Goal: Information Seeking & Learning: Learn about a topic

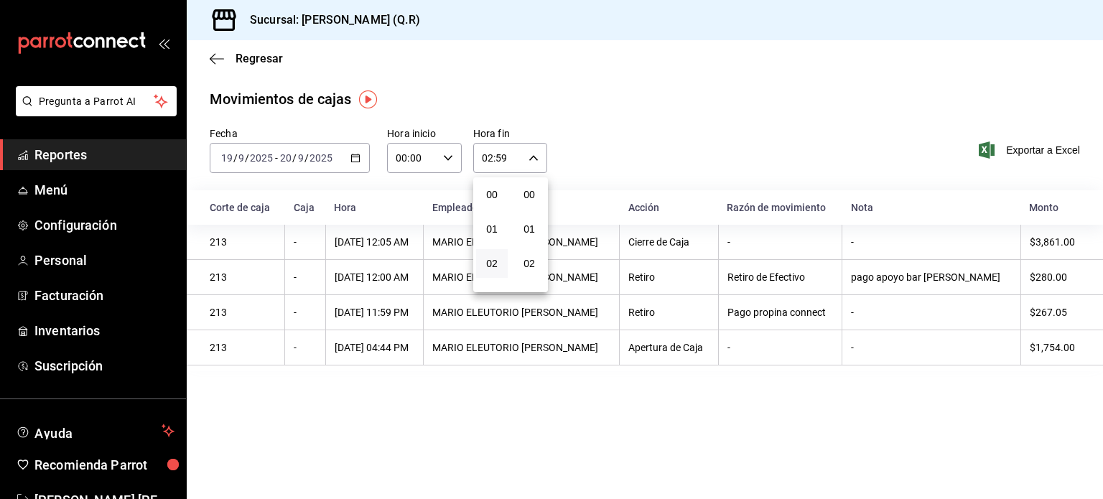
scroll to position [1987, 0]
click at [229, 23] on div at bounding box center [551, 249] width 1103 height 499
click at [680, 117] on div "Movimientos [PERSON_NAME] Fecha [DATE] [DATE] - [DATE] [DATE] Hora inicio 00:00…" at bounding box center [645, 229] width 916 height 283
click at [215, 59] on icon "button" at bounding box center [217, 58] width 14 height 13
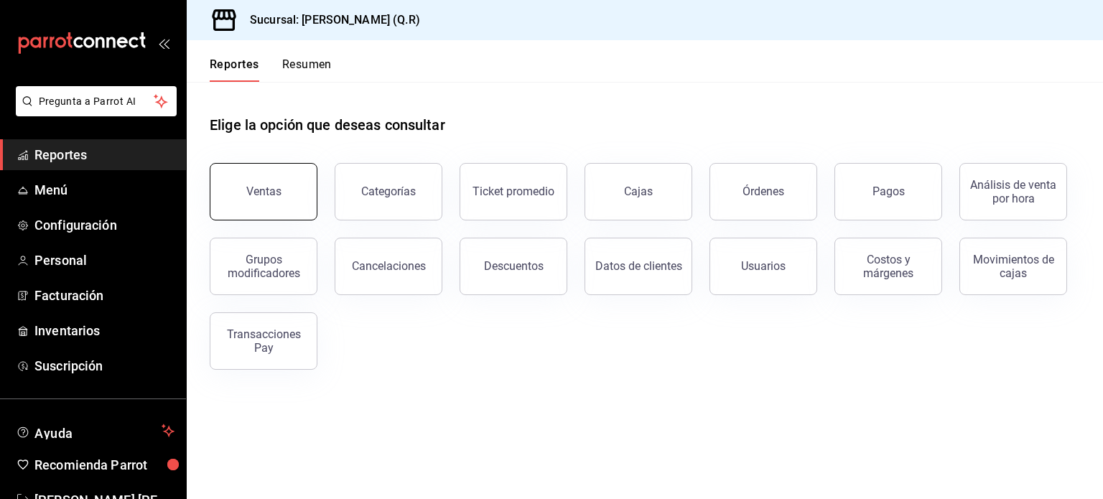
click at [256, 207] on button "Ventas" at bounding box center [264, 191] width 108 height 57
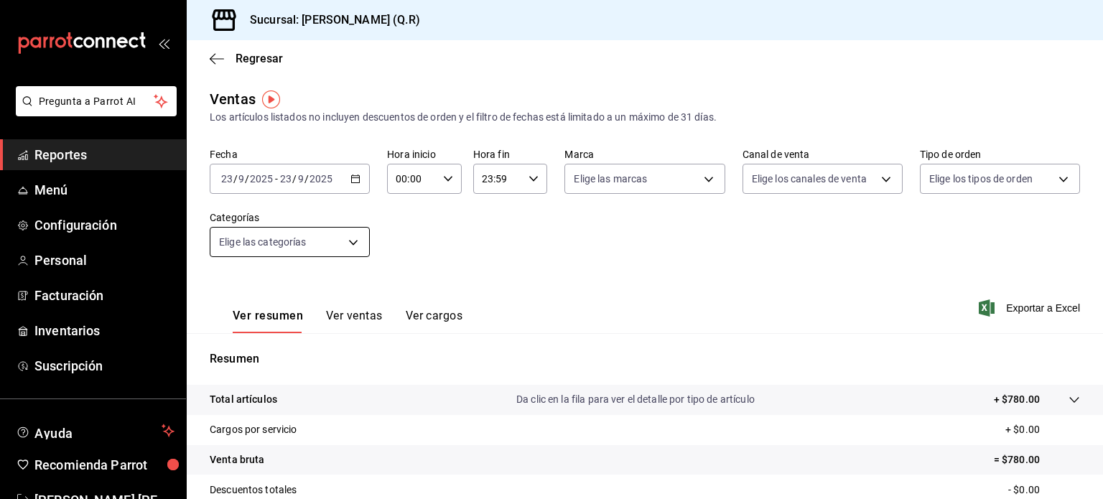
click at [354, 248] on body "Pregunta a Parrot AI Reportes Menú Configuración Personal Facturación Inventari…" at bounding box center [551, 249] width 1103 height 499
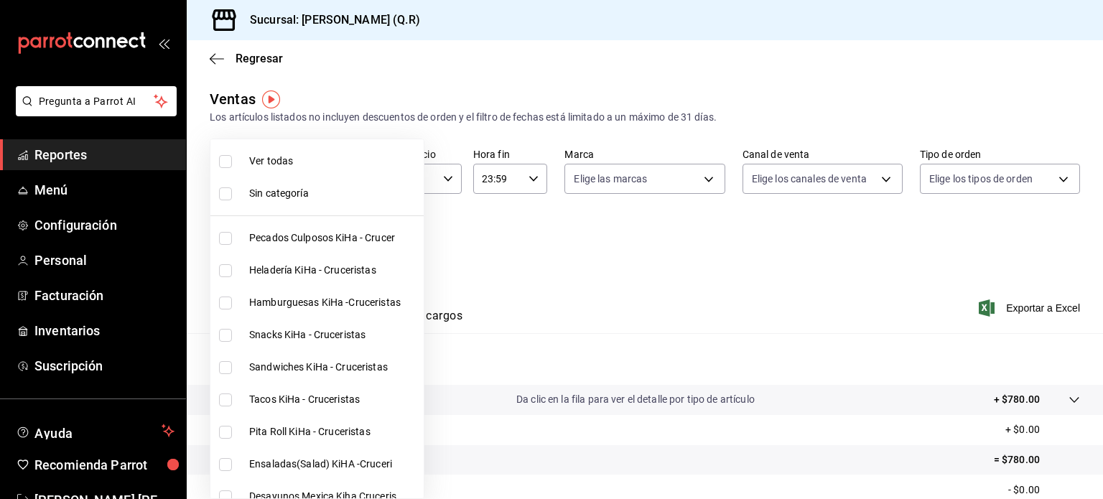
click at [228, 238] on input "checkbox" at bounding box center [225, 238] width 13 height 13
checkbox input "true"
type input "cb32f01e-63d6-4a6d-aa3c-568ee168976f"
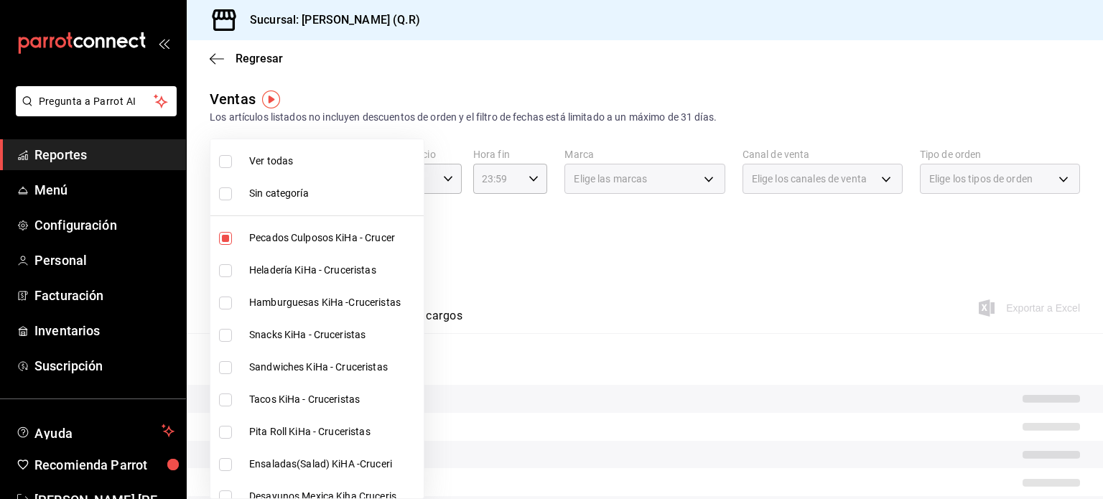
click at [228, 272] on input "checkbox" at bounding box center [225, 270] width 13 height 13
checkbox input "true"
type input "cb32f01e-63d6-4a6d-aa3c-568ee168976f,9b39d39f-e08d-4c2f-88e3-a605805654ce"
click at [226, 304] on input "checkbox" at bounding box center [225, 302] width 13 height 13
checkbox input "true"
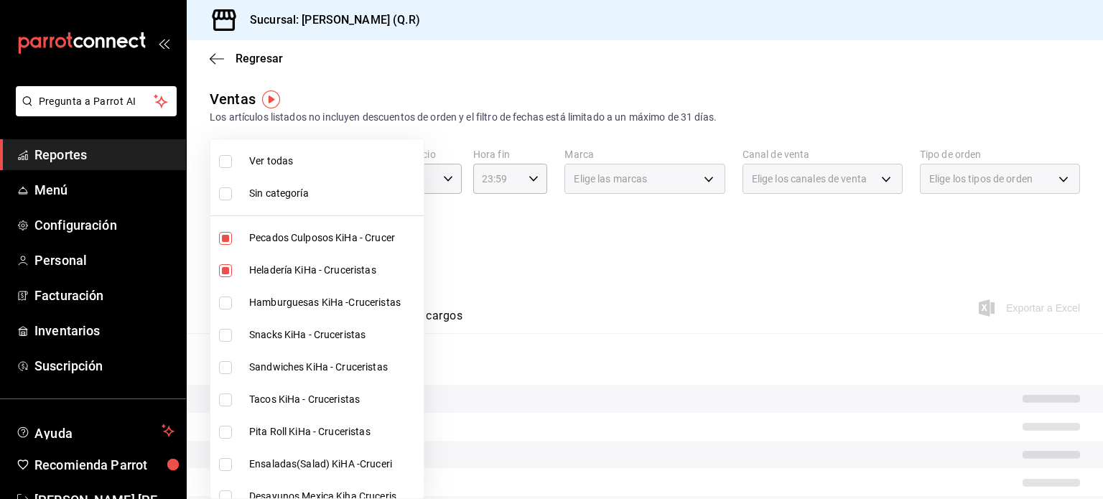
type input "cb32f01e-63d6-4a6d-aa3c-568ee168976f,9b39d39f-e08d-4c2f-88e3-a605805654ce,4a16f…"
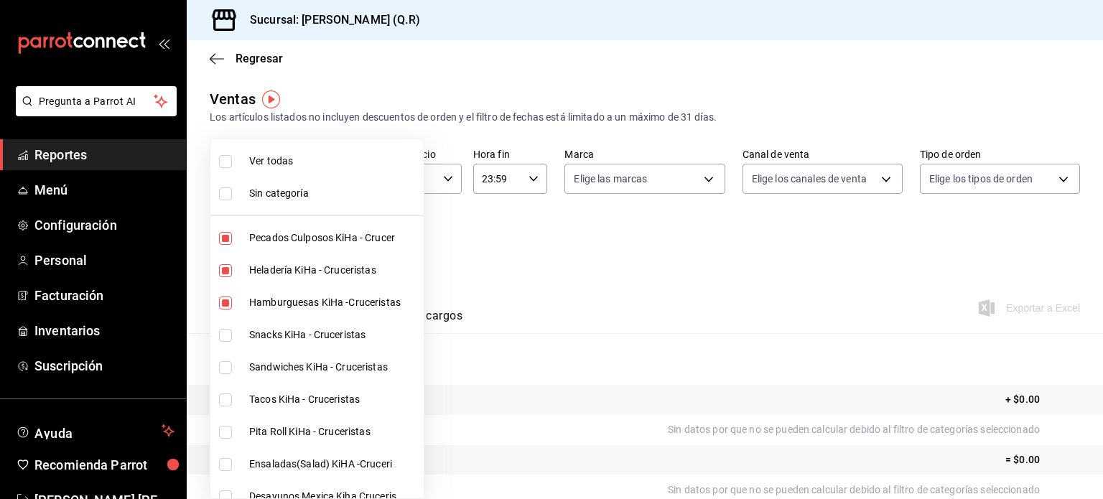
click at [227, 340] on input "checkbox" at bounding box center [225, 335] width 13 height 13
checkbox input "true"
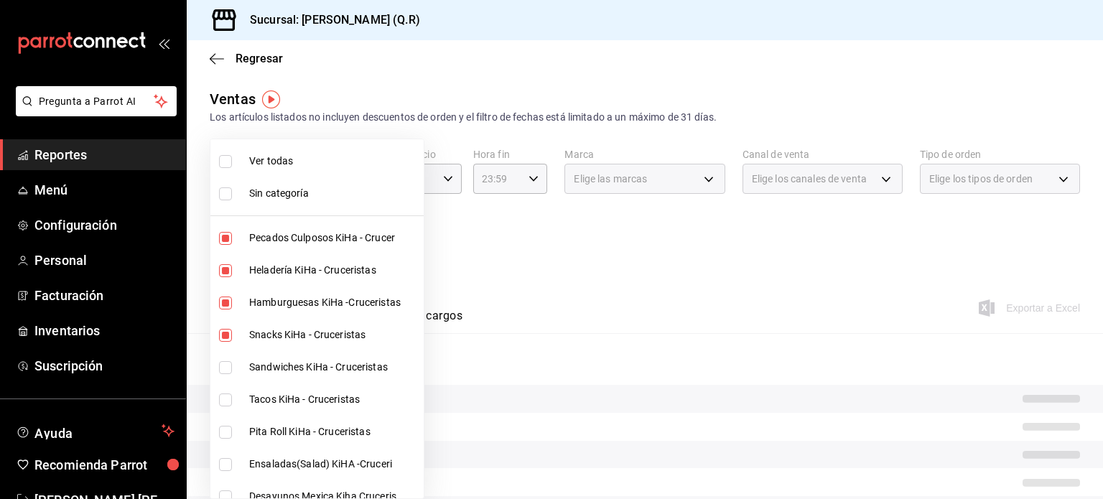
click at [228, 375] on li "Sandwiches KiHa - Cruceristas" at bounding box center [316, 367] width 213 height 32
type input "cb32f01e-63d6-4a6d-aa3c-568ee168976f,9b39d39f-e08d-4c2f-88e3-a605805654ce,4a16f…"
checkbox input "true"
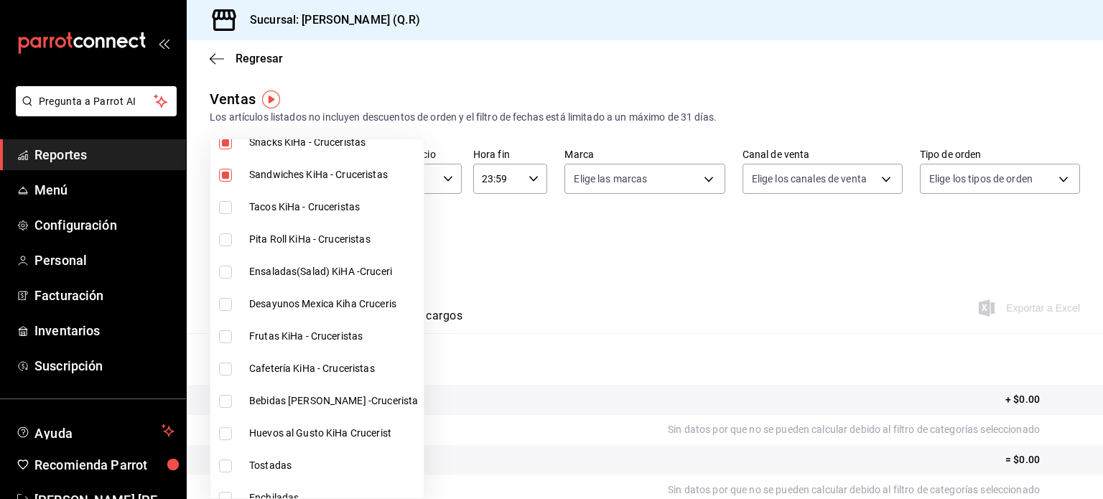
scroll to position [200, 0]
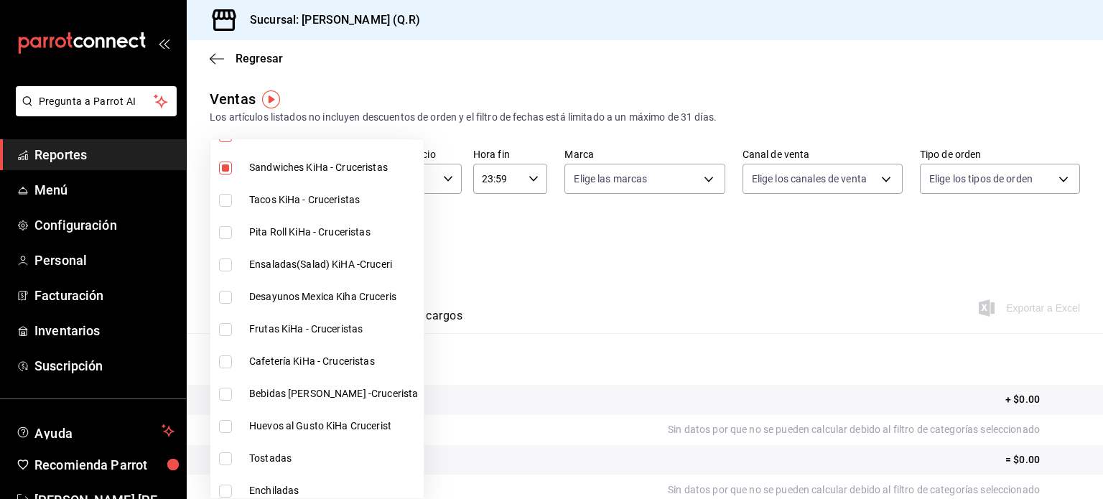
click at [225, 198] on input "checkbox" at bounding box center [225, 200] width 13 height 13
checkbox input "true"
type input "cb32f01e-63d6-4a6d-aa3c-568ee168976f,9b39d39f-e08d-4c2f-88e3-a605805654ce,4a16f…"
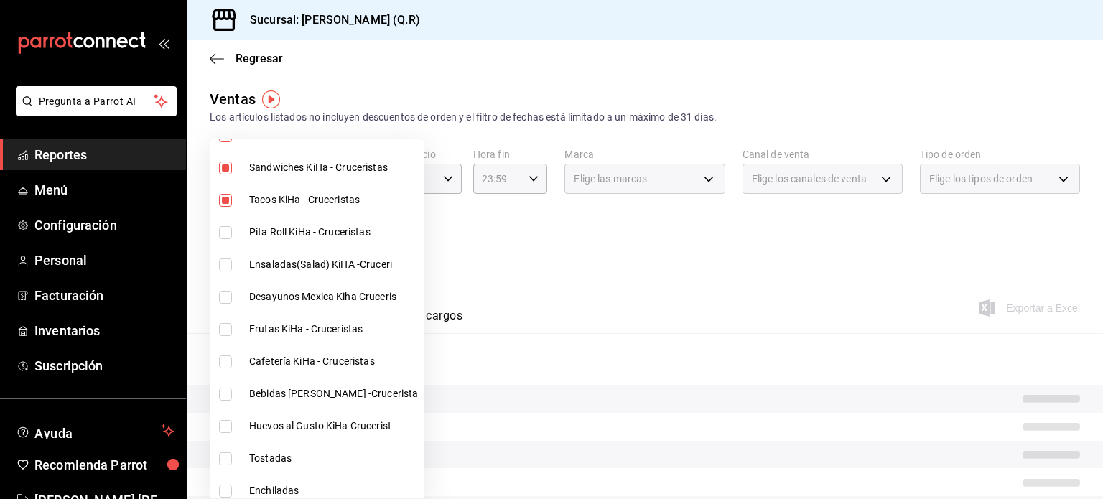
click at [230, 229] on input "checkbox" at bounding box center [225, 232] width 13 height 13
checkbox input "true"
type input "cb32f01e-63d6-4a6d-aa3c-568ee168976f,9b39d39f-e08d-4c2f-88e3-a605805654ce,4a16f…"
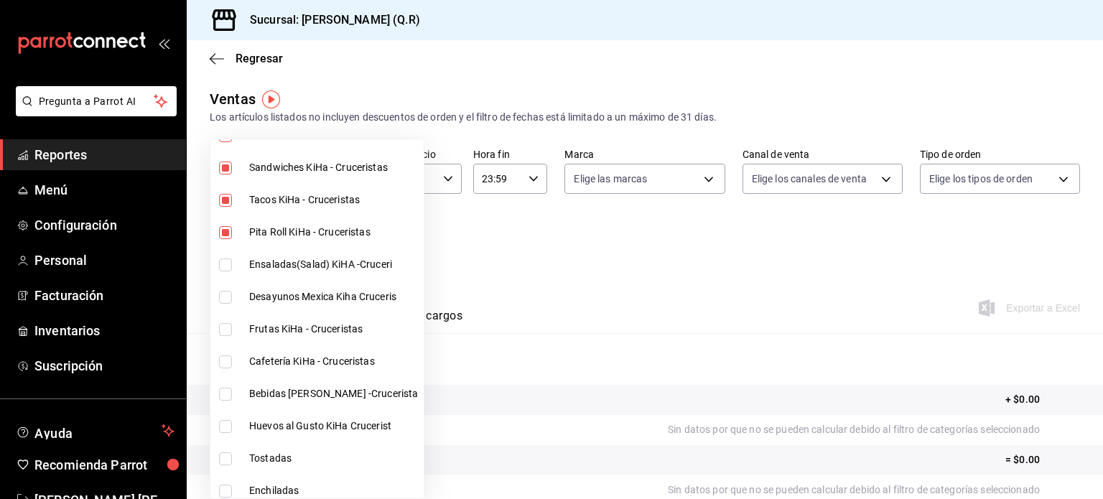
click at [225, 261] on input "checkbox" at bounding box center [225, 264] width 13 height 13
checkbox input "true"
type input "cb32f01e-63d6-4a6d-aa3c-568ee168976f,9b39d39f-e08d-4c2f-88e3-a605805654ce,4a16f…"
click at [228, 297] on input "checkbox" at bounding box center [225, 297] width 13 height 13
checkbox input "true"
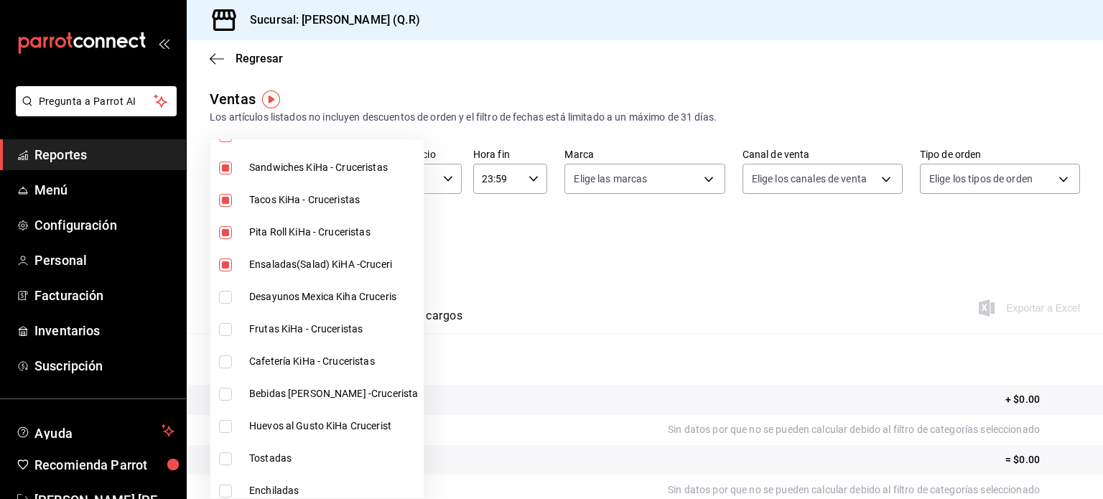
type input "cb32f01e-63d6-4a6d-aa3c-568ee168976f,9b39d39f-e08d-4c2f-88e3-a605805654ce,4a16f…"
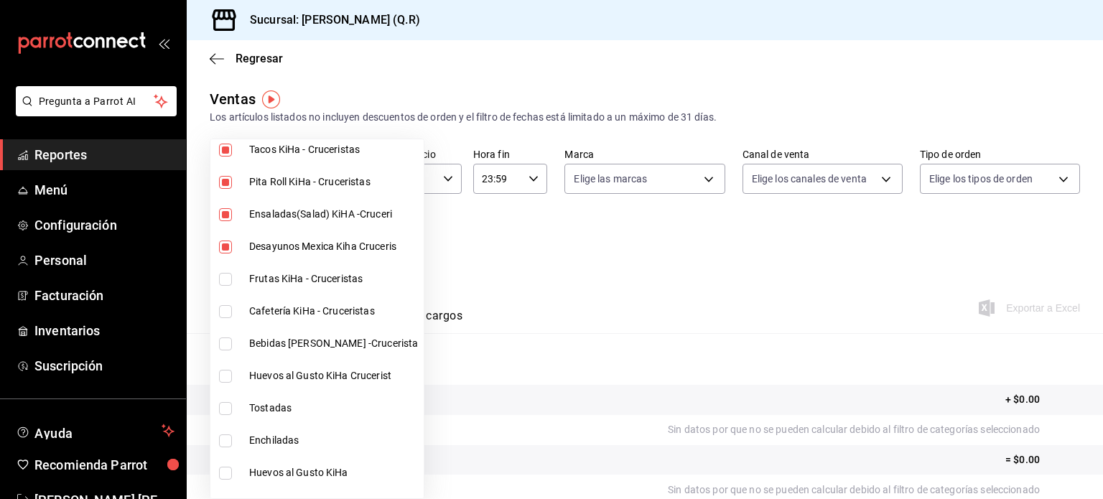
scroll to position [253, 0]
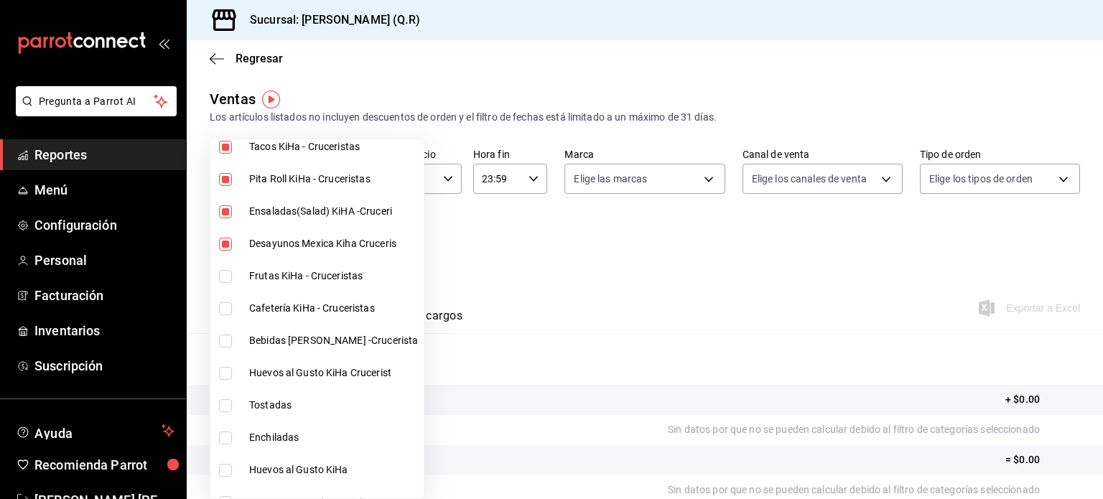
click at [224, 276] on input "checkbox" at bounding box center [225, 276] width 13 height 13
checkbox input "true"
type input "cb32f01e-63d6-4a6d-aa3c-568ee168976f,9b39d39f-e08d-4c2f-88e3-a605805654ce,4a16f…"
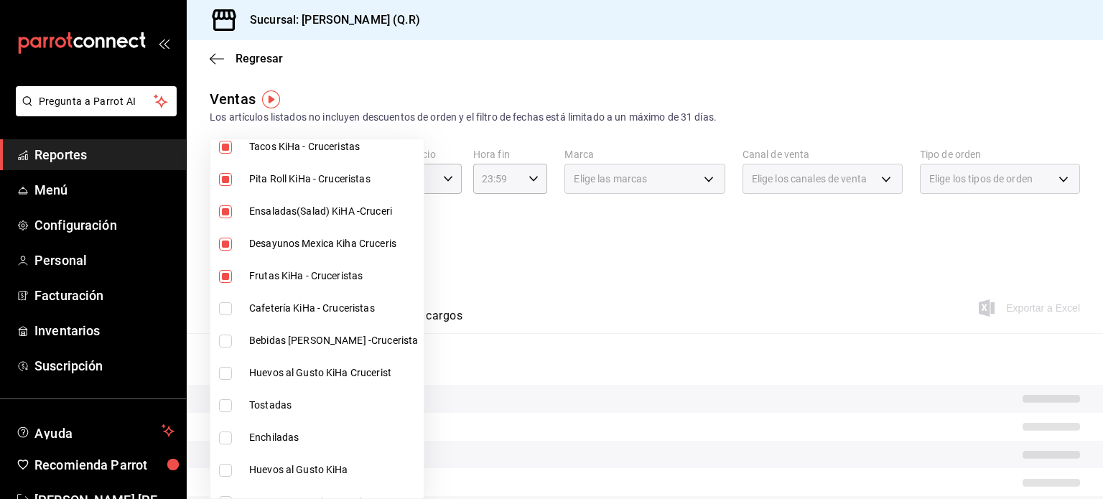
click at [229, 307] on input "checkbox" at bounding box center [225, 308] width 13 height 13
checkbox input "true"
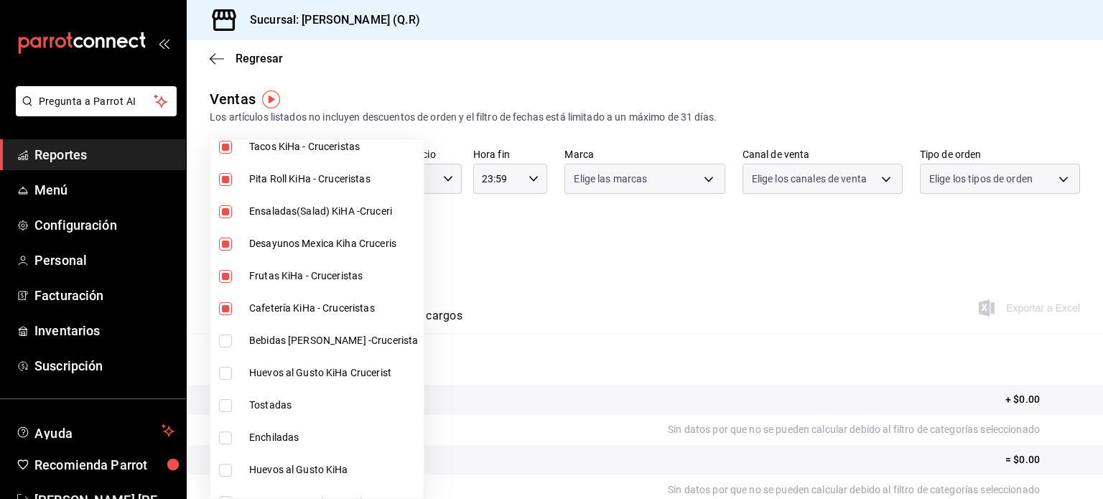
type input "cb32f01e-63d6-4a6d-aa3c-568ee168976f,9b39d39f-e08d-4c2f-88e3-a605805654ce,4a16f…"
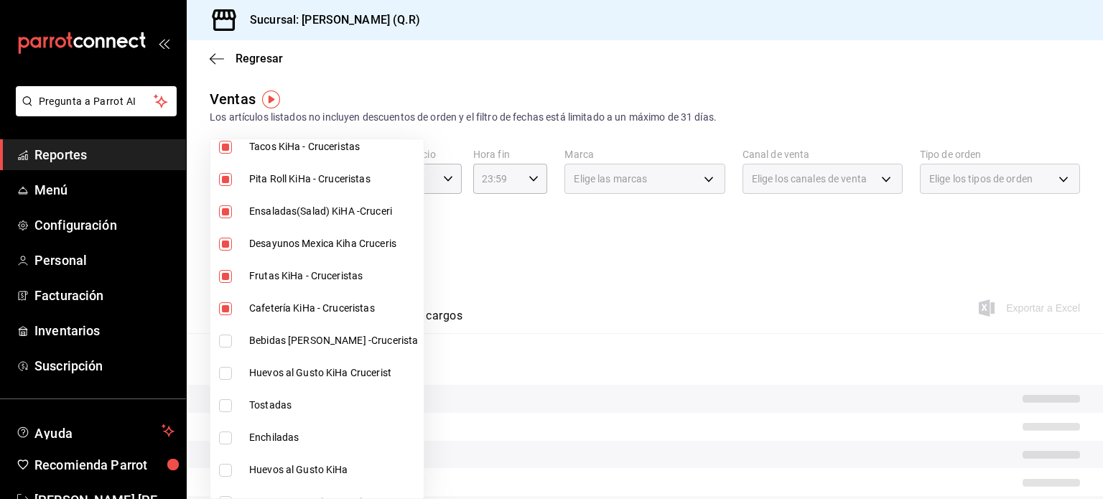
click at [225, 341] on input "checkbox" at bounding box center [225, 340] width 13 height 13
checkbox input "true"
type input "cb32f01e-63d6-4a6d-aa3c-568ee168976f,9b39d39f-e08d-4c2f-88e3-a605805654ce,4a16f…"
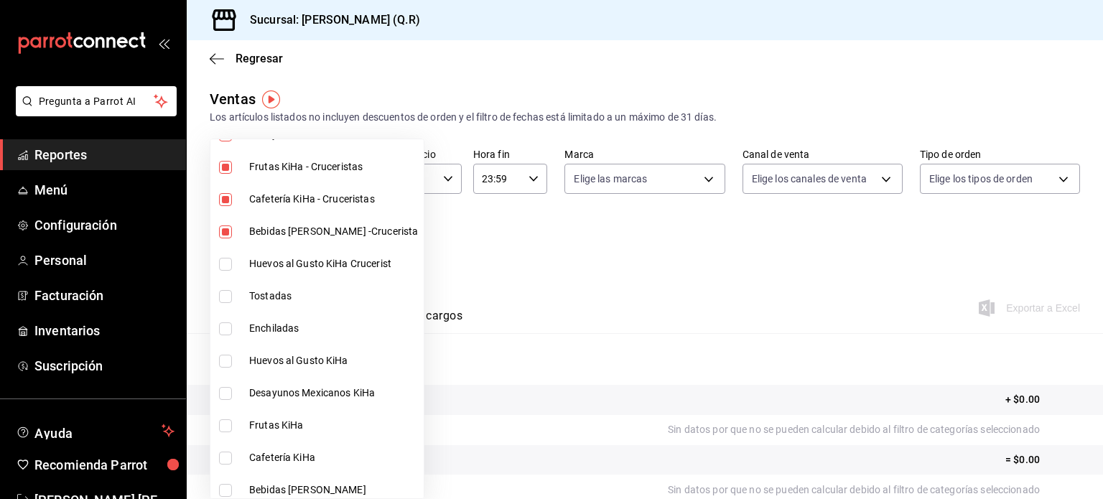
scroll to position [362, 0]
click at [223, 265] on input "checkbox" at bounding box center [225, 264] width 13 height 13
checkbox input "true"
type input "cb32f01e-63d6-4a6d-aa3c-568ee168976f,9b39d39f-e08d-4c2f-88e3-a605805654ce,4a16f…"
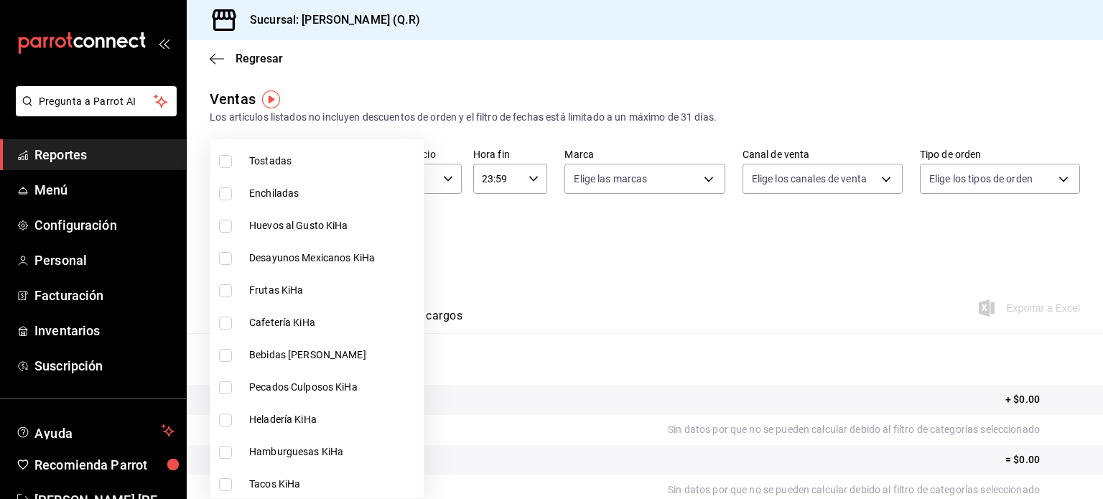
scroll to position [502, 0]
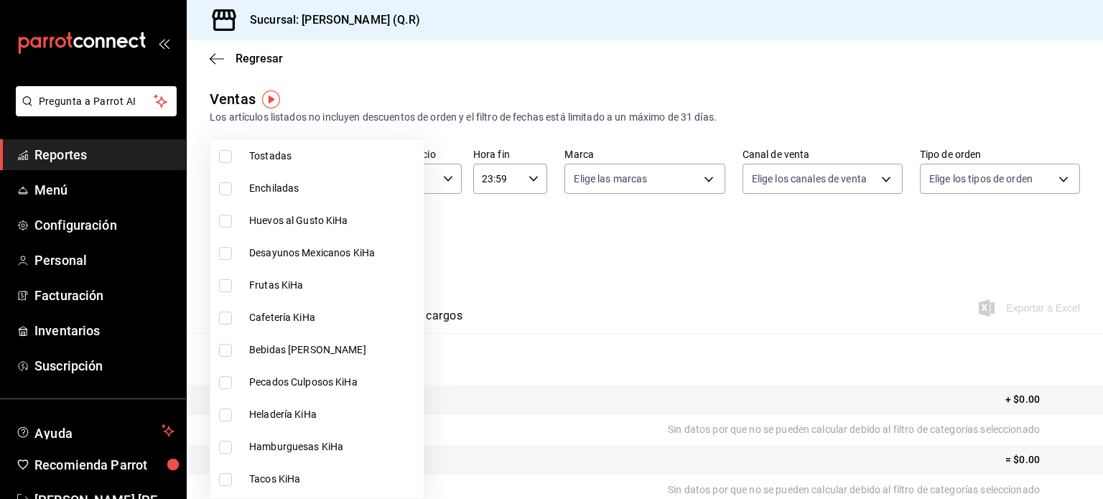
click at [223, 217] on input "checkbox" at bounding box center [225, 221] width 13 height 13
checkbox input "true"
type input "cb32f01e-63d6-4a6d-aa3c-568ee168976f,9b39d39f-e08d-4c2f-88e3-a605805654ce,4a16f…"
click at [230, 256] on input "checkbox" at bounding box center [225, 253] width 13 height 13
checkbox input "true"
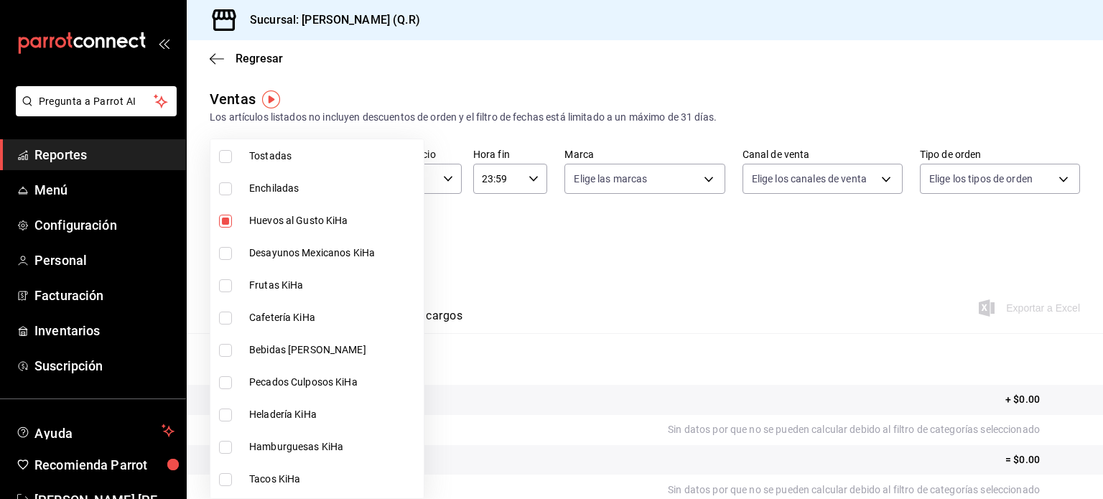
type input "cb32f01e-63d6-4a6d-aa3c-568ee168976f,9b39d39f-e08d-4c2f-88e3-a605805654ce,4a16f…"
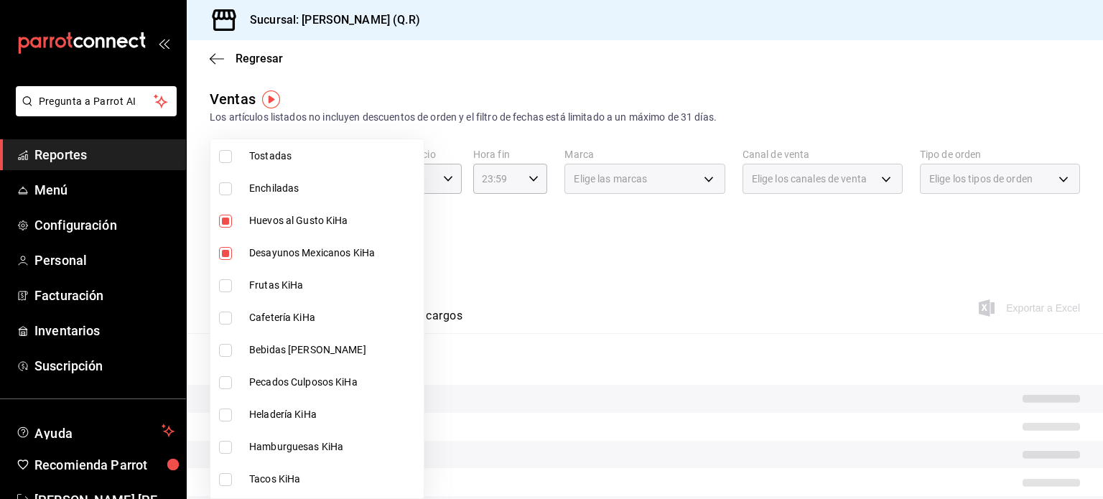
click at [228, 284] on input "checkbox" at bounding box center [225, 285] width 13 height 13
checkbox input "true"
type input "cb32f01e-63d6-4a6d-aa3c-568ee168976f,9b39d39f-e08d-4c2f-88e3-a605805654ce,4a16f…"
click at [221, 319] on input "checkbox" at bounding box center [225, 318] width 13 height 13
checkbox input "true"
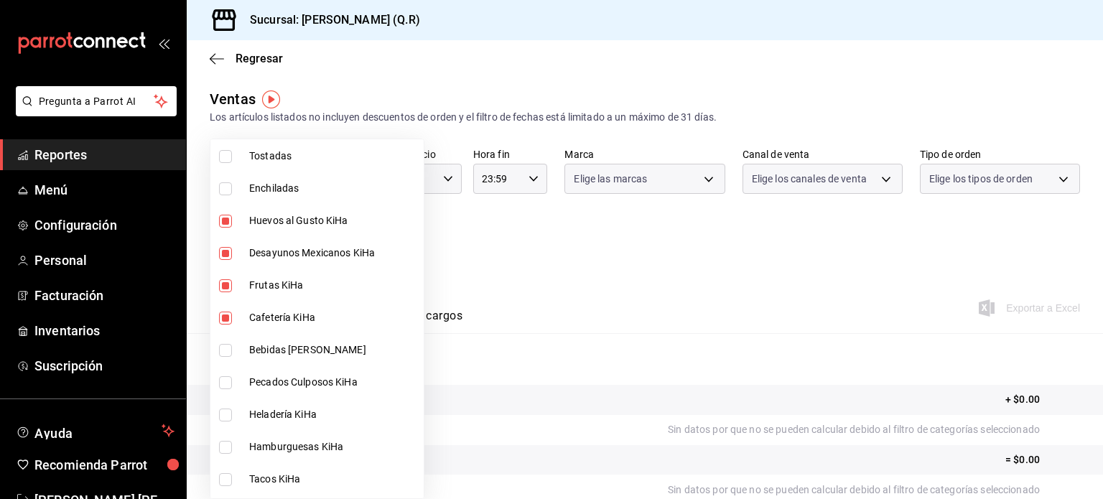
type input "cb32f01e-63d6-4a6d-aa3c-568ee168976f,9b39d39f-e08d-4c2f-88e3-a605805654ce,4a16f…"
click at [227, 352] on input "checkbox" at bounding box center [225, 350] width 13 height 13
checkbox input "true"
type input "cb32f01e-63d6-4a6d-aa3c-568ee168976f,9b39d39f-e08d-4c2f-88e3-a605805654ce,4a16f…"
click at [226, 381] on input "checkbox" at bounding box center [225, 382] width 13 height 13
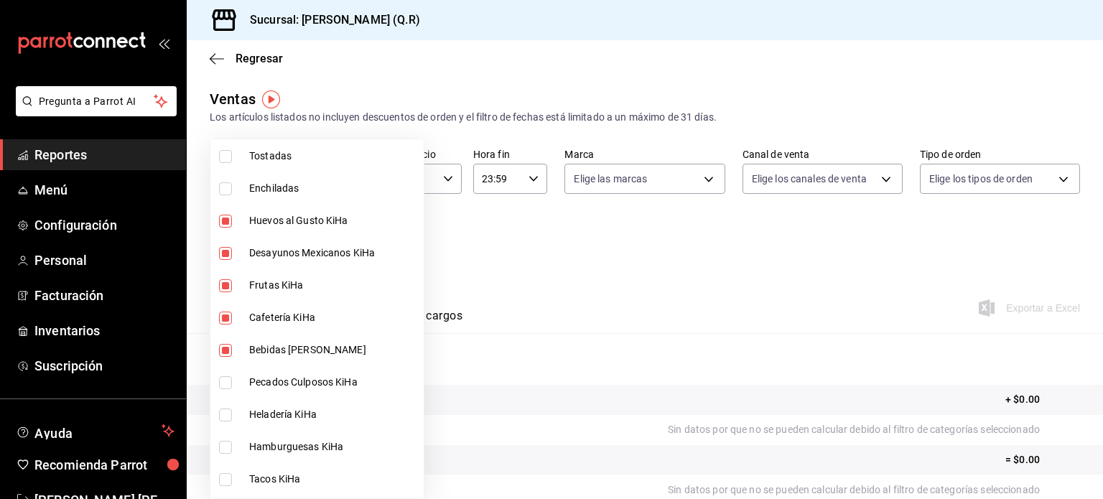
checkbox input "true"
type input "cb32f01e-63d6-4a6d-aa3c-568ee168976f,9b39d39f-e08d-4c2f-88e3-a605805654ce,4a16f…"
click at [224, 411] on input "checkbox" at bounding box center [225, 414] width 13 height 13
checkbox input "true"
type input "cb32f01e-63d6-4a6d-aa3c-568ee168976f,9b39d39f-e08d-4c2f-88e3-a605805654ce,4a16f…"
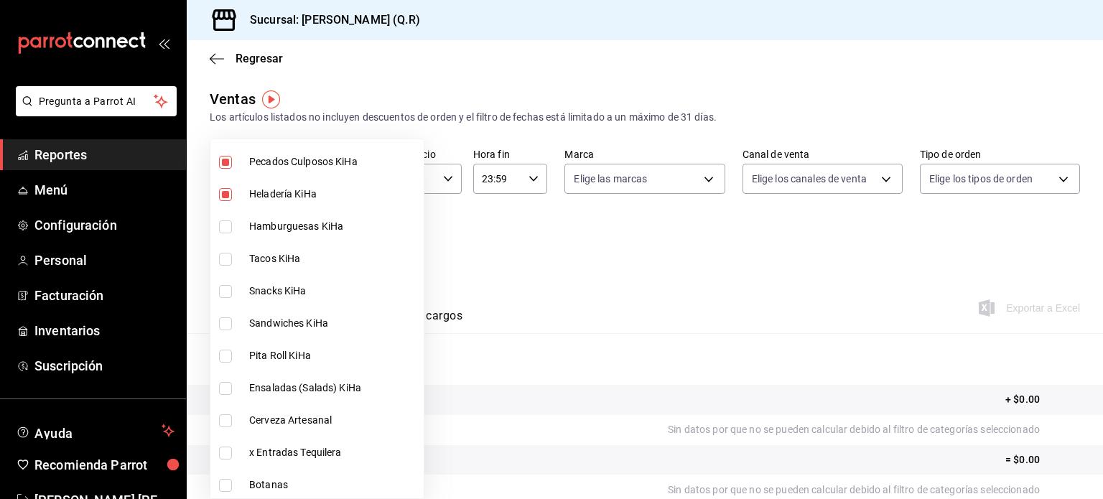
scroll to position [726, 0]
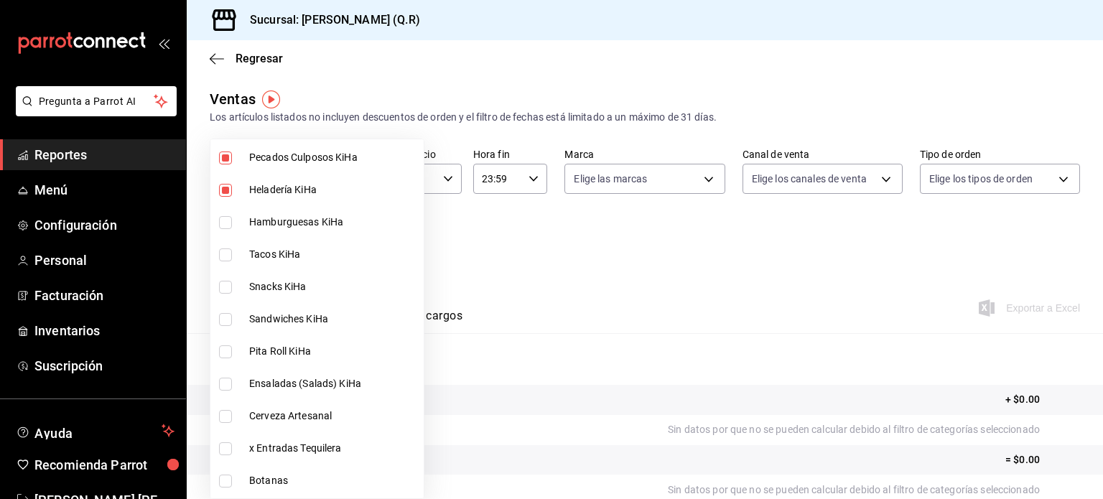
click at [226, 220] on input "checkbox" at bounding box center [225, 222] width 13 height 13
checkbox input "true"
type input "cb32f01e-63d6-4a6d-aa3c-568ee168976f,9b39d39f-e08d-4c2f-88e3-a605805654ce,4a16f…"
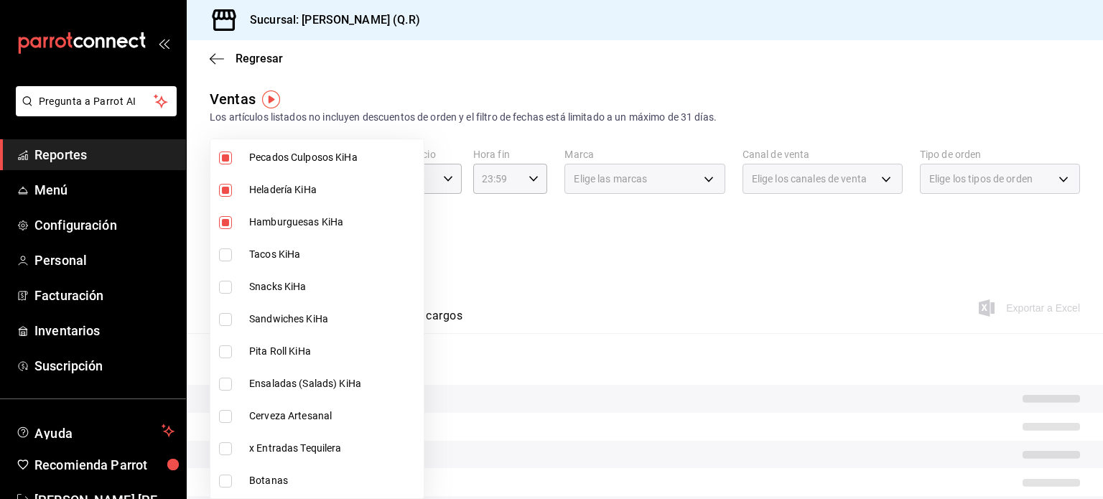
click at [224, 249] on input "checkbox" at bounding box center [225, 254] width 13 height 13
checkbox input "true"
type input "cb32f01e-63d6-4a6d-aa3c-568ee168976f,9b39d39f-e08d-4c2f-88e3-a605805654ce,4a16f…"
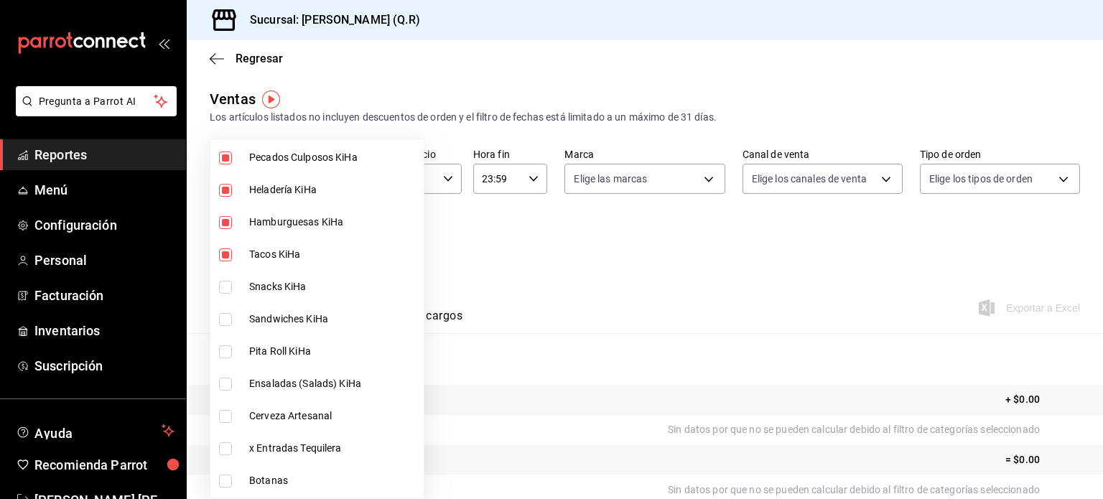
click at [225, 284] on input "checkbox" at bounding box center [225, 287] width 13 height 13
checkbox input "true"
type input "cb32f01e-63d6-4a6d-aa3c-568ee168976f,9b39d39f-e08d-4c2f-88e3-a605805654ce,4a16f…"
click at [228, 314] on input "checkbox" at bounding box center [225, 319] width 13 height 13
checkbox input "true"
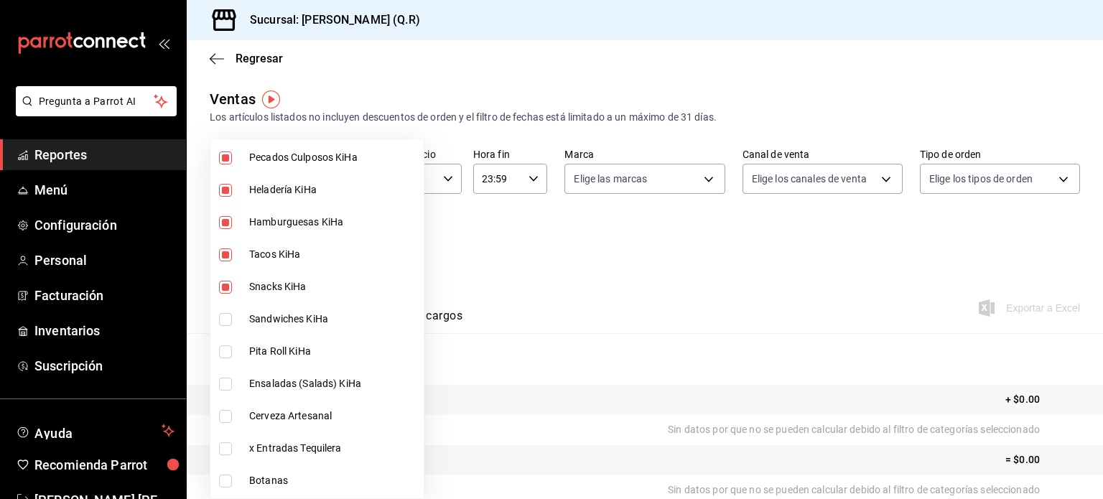
type input "cb32f01e-63d6-4a6d-aa3c-568ee168976f,9b39d39f-e08d-4c2f-88e3-a605805654ce,4a16f…"
click at [224, 347] on input "checkbox" at bounding box center [225, 351] width 13 height 13
checkbox input "true"
type input "cb32f01e-63d6-4a6d-aa3c-568ee168976f,9b39d39f-e08d-4c2f-88e3-a605805654ce,4a16f…"
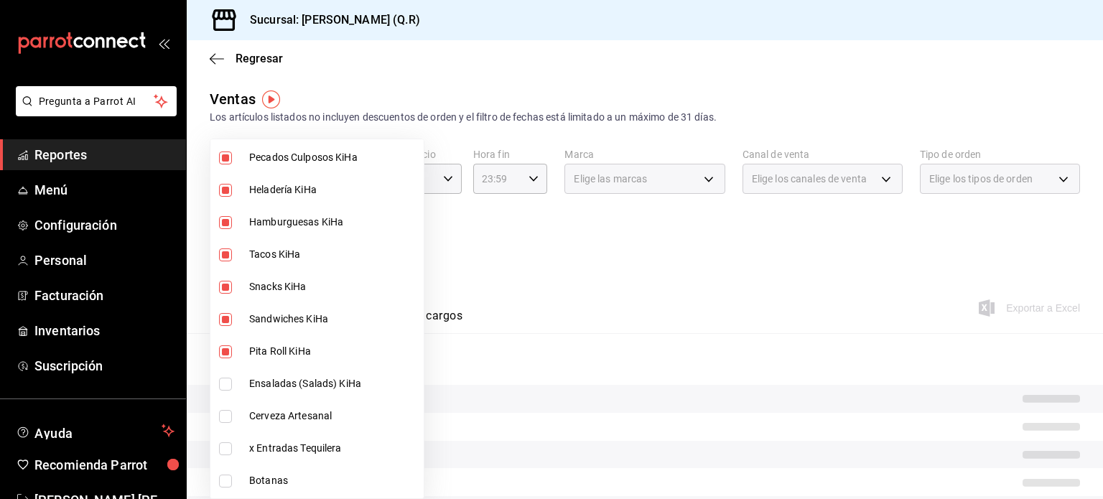
click at [222, 383] on input "checkbox" at bounding box center [225, 384] width 13 height 13
checkbox input "true"
type input "cb32f01e-63d6-4a6d-aa3c-568ee168976f,9b39d39f-e08d-4c2f-88e3-a605805654ce,4a16f…"
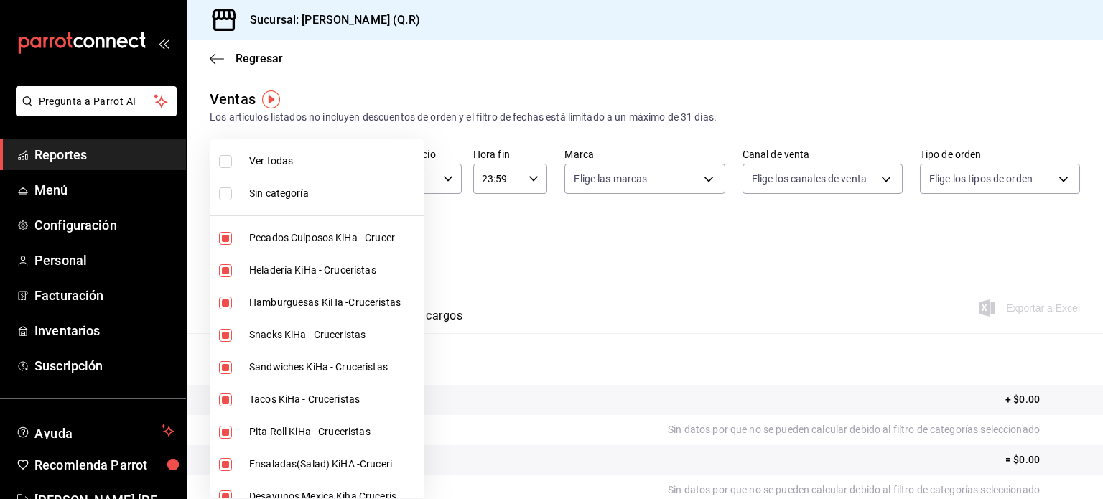
click at [642, 286] on div at bounding box center [551, 249] width 1103 height 499
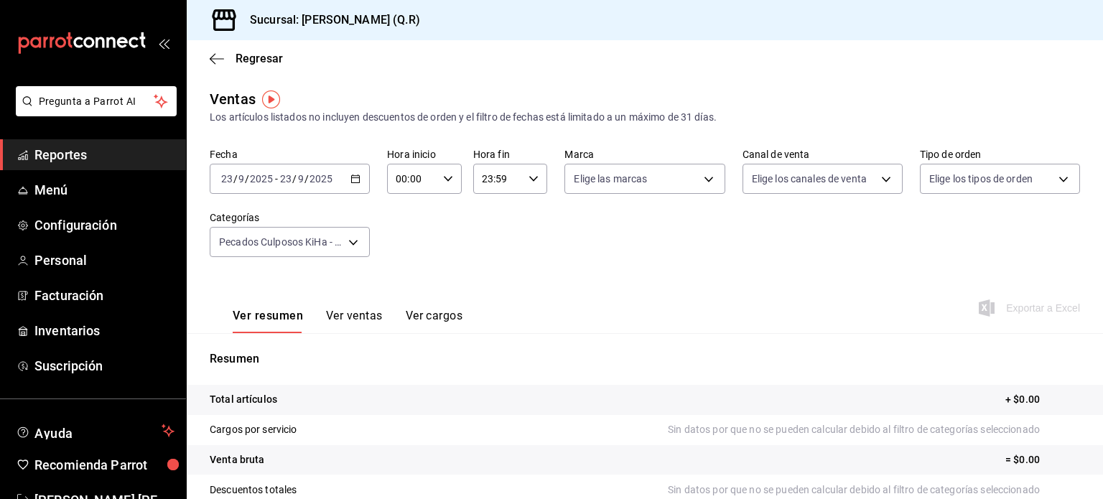
click at [357, 184] on div "[DATE] [DATE] - [DATE] [DATE]" at bounding box center [290, 179] width 160 height 30
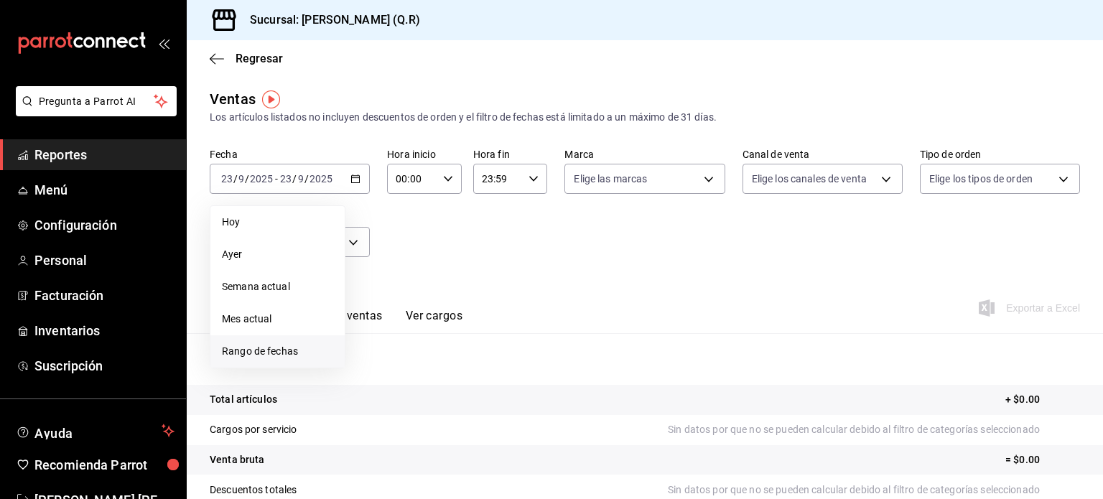
click at [294, 347] on span "Rango de fechas" at bounding box center [277, 351] width 111 height 15
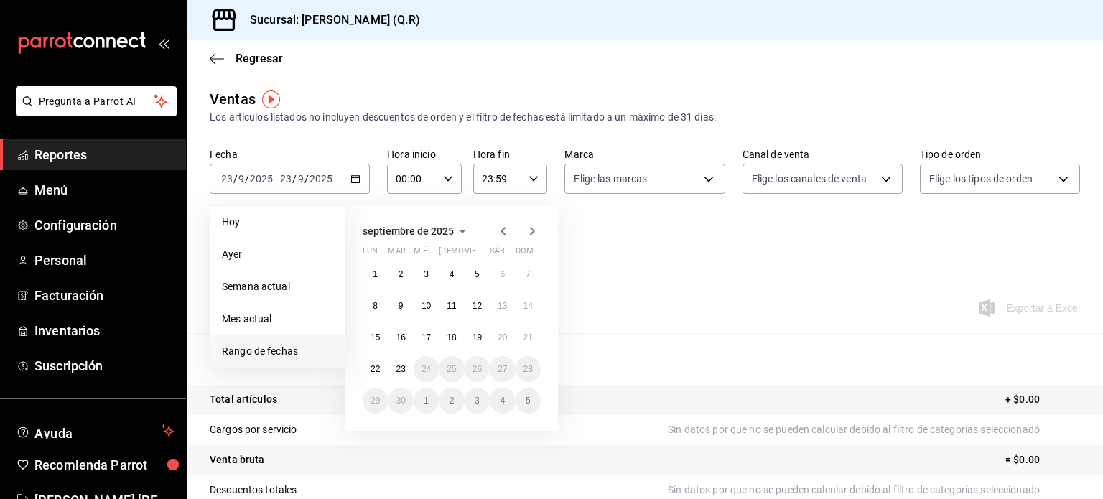
click at [502, 229] on icon "button" at bounding box center [502, 231] width 5 height 9
click at [477, 272] on abbr "1" at bounding box center [476, 274] width 5 height 10
click at [528, 398] on abbr "31" at bounding box center [527, 401] width 9 height 10
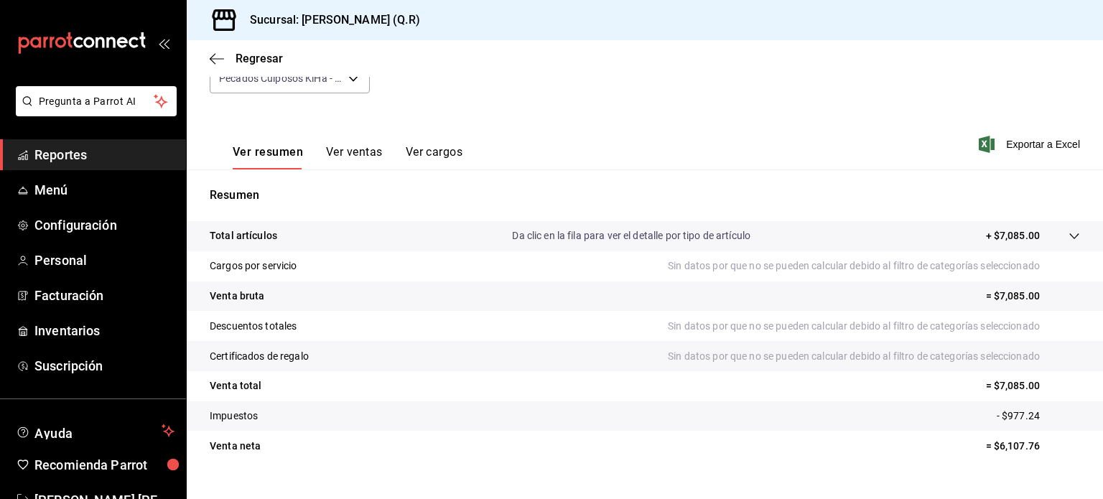
scroll to position [189, 0]
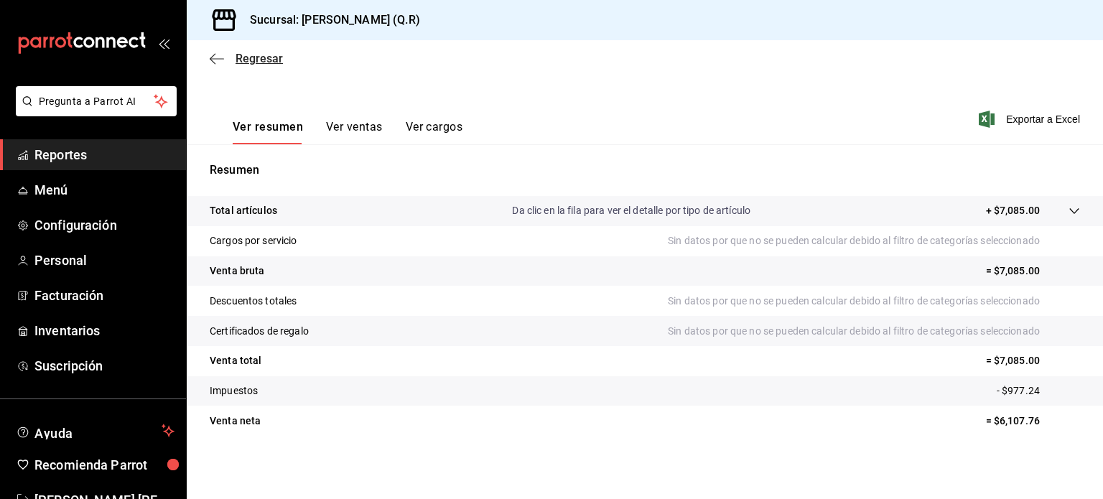
click at [215, 60] on icon "button" at bounding box center [217, 58] width 14 height 13
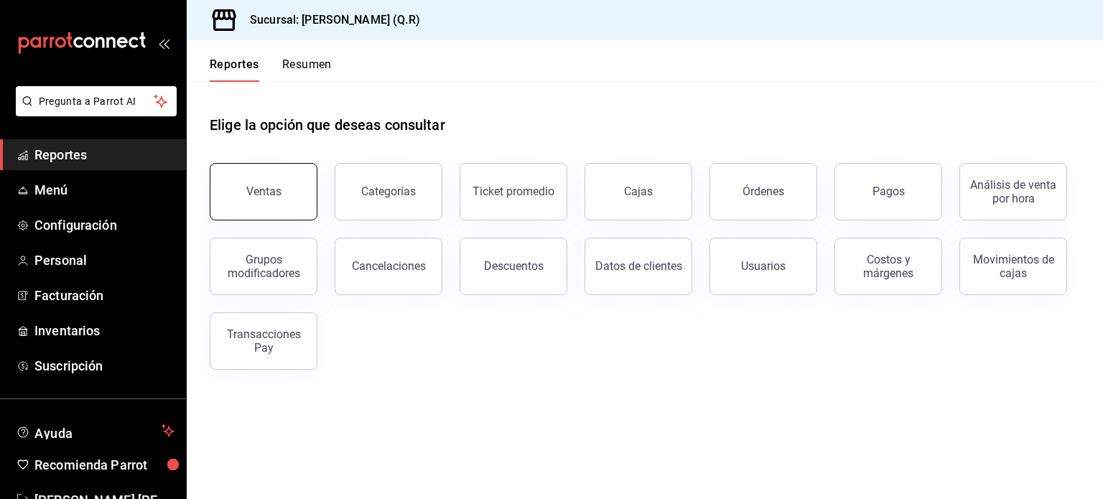
click at [268, 197] on div "Ventas" at bounding box center [263, 191] width 35 height 14
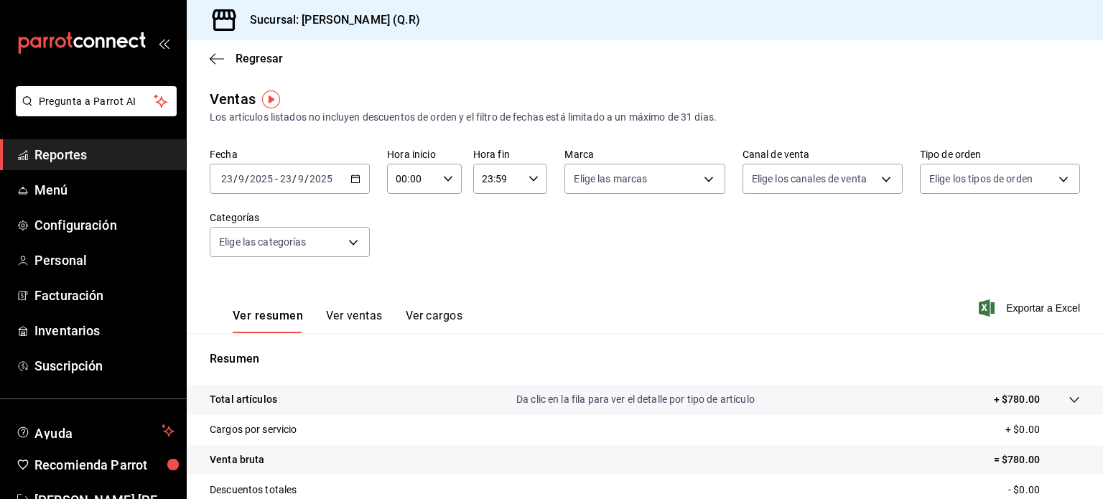
click at [358, 182] on icon "button" at bounding box center [355, 179] width 10 height 10
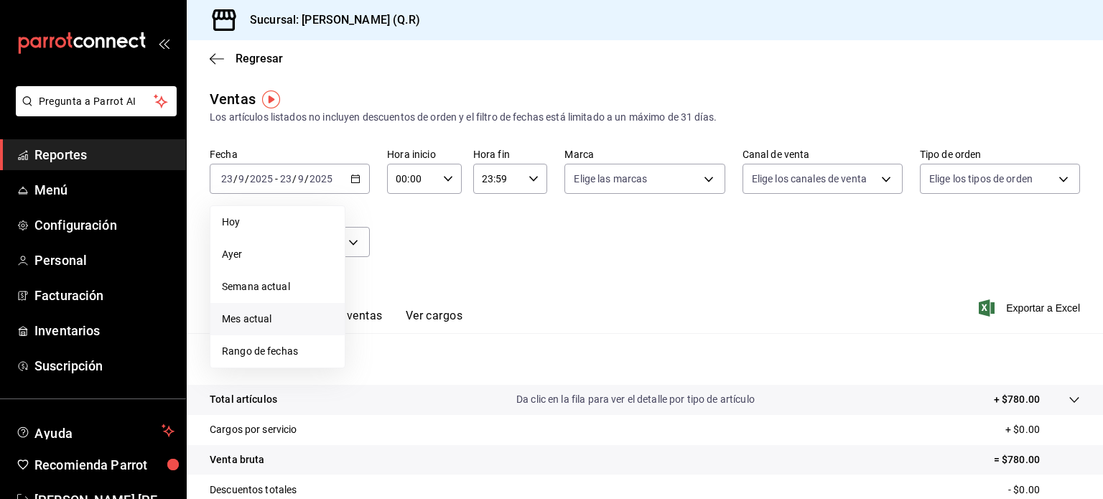
click at [277, 321] on span "Mes actual" at bounding box center [277, 319] width 111 height 15
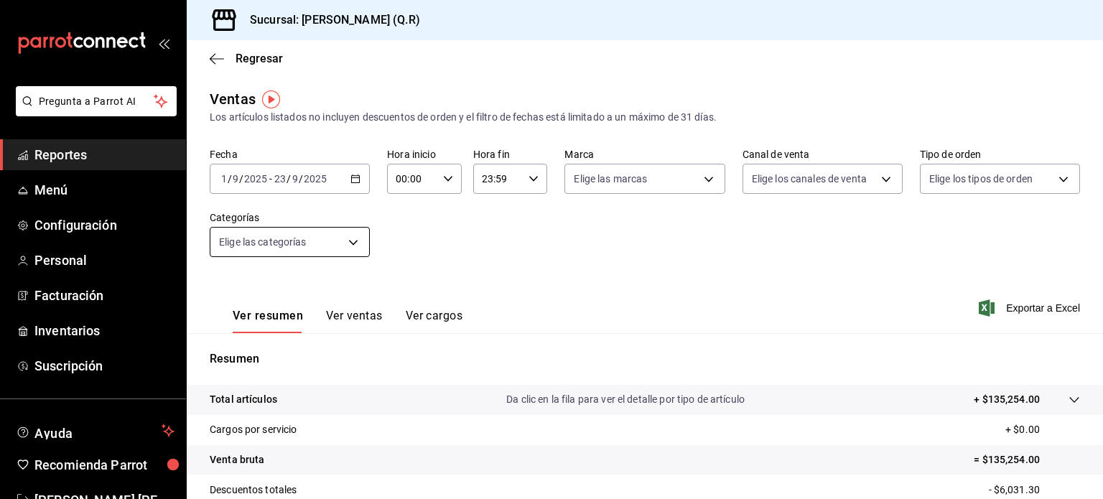
click at [354, 245] on body "Pregunta a Parrot AI Reportes Menú Configuración Personal Facturación Inventari…" at bounding box center [551, 249] width 1103 height 499
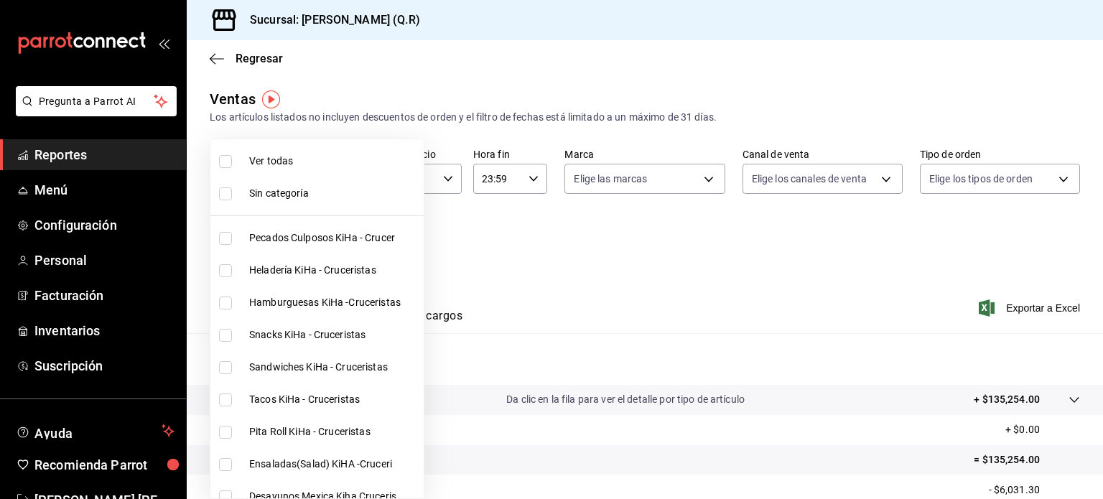
click at [270, 236] on span "Pecados Culposos KiHa - Crucer" at bounding box center [333, 237] width 169 height 15
type input "cb32f01e-63d6-4a6d-aa3c-568ee168976f"
checkbox input "true"
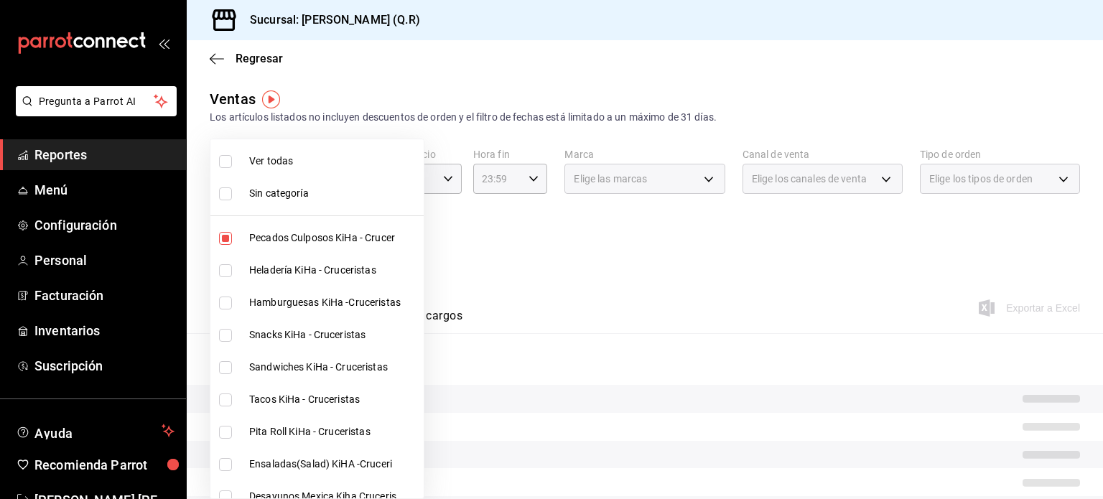
drag, startPoint x: 229, startPoint y: 270, endPoint x: 229, endPoint y: 291, distance: 20.8
click at [229, 269] on input "checkbox" at bounding box center [225, 270] width 13 height 13
checkbox input "true"
click at [228, 294] on li "Hamburguesas KiHa -Cruceristas" at bounding box center [316, 302] width 213 height 32
type input "cb32f01e-63d6-4a6d-aa3c-568ee168976f,9b39d39f-e08d-4c2f-88e3-a605805654ce,4a16f…"
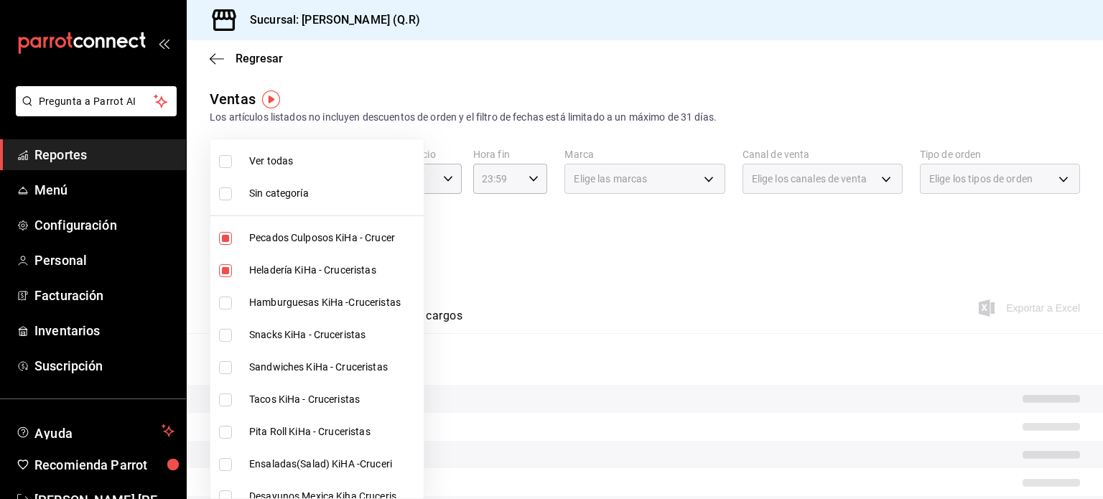
checkbox input "true"
click at [227, 335] on input "checkbox" at bounding box center [225, 335] width 13 height 13
checkbox input "true"
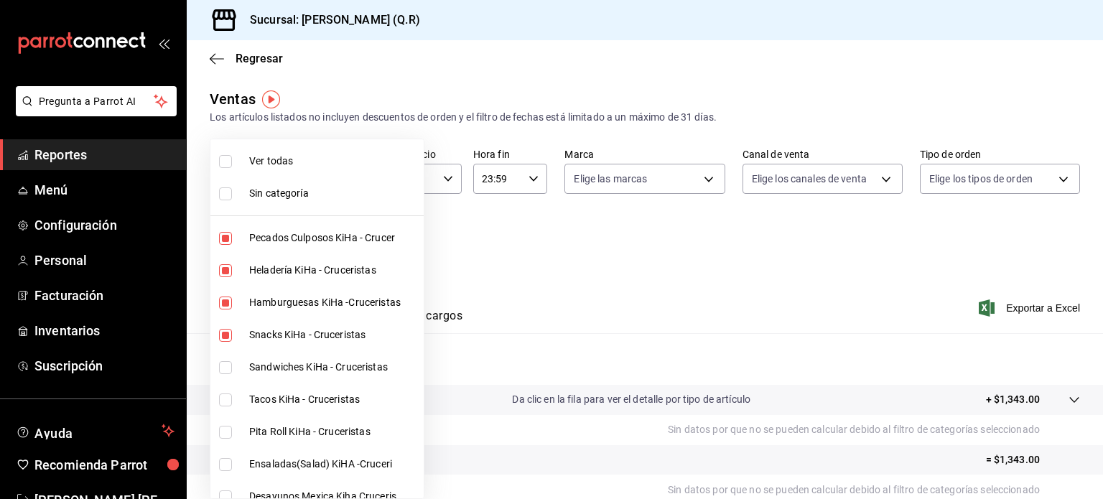
type input "cb32f01e-63d6-4a6d-aa3c-568ee168976f,9b39d39f-e08d-4c2f-88e3-a605805654ce,4a16f…"
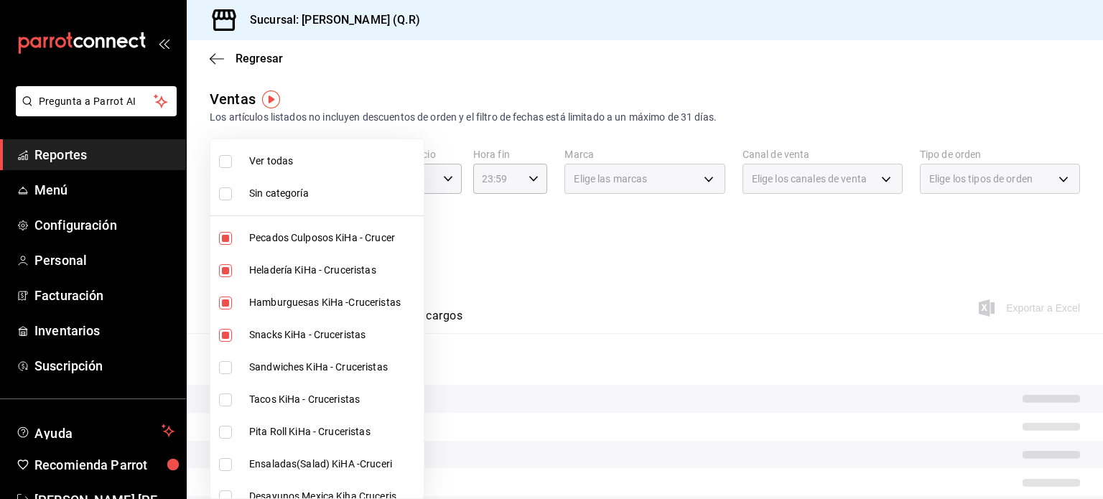
click at [227, 372] on input "checkbox" at bounding box center [225, 367] width 13 height 13
checkbox input "true"
type input "cb32f01e-63d6-4a6d-aa3c-568ee168976f,9b39d39f-e08d-4c2f-88e3-a605805654ce,4a16f…"
click at [230, 401] on input "checkbox" at bounding box center [225, 399] width 13 height 13
checkbox input "true"
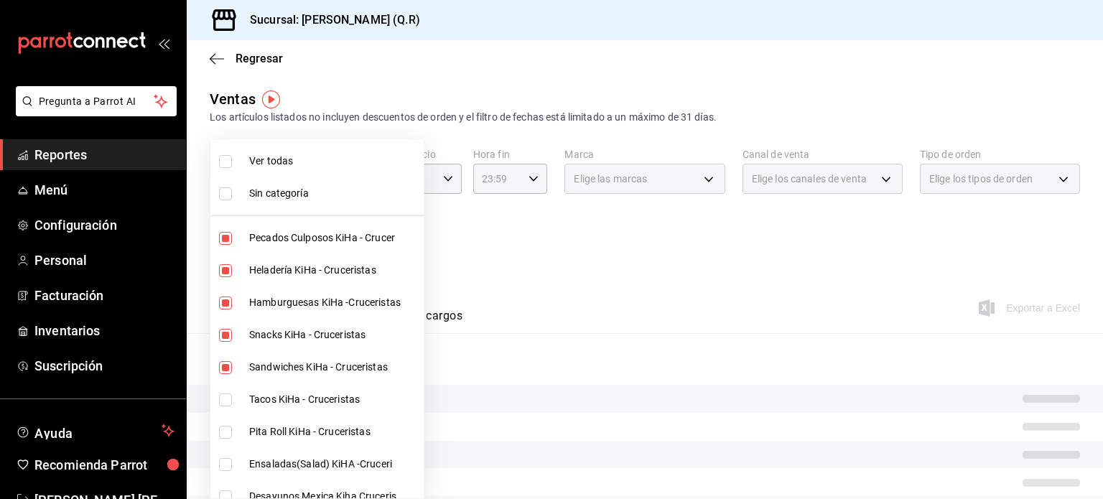
type input "cb32f01e-63d6-4a6d-aa3c-568ee168976f,9b39d39f-e08d-4c2f-88e3-a605805654ce,4a16f…"
click at [231, 428] on input "checkbox" at bounding box center [225, 432] width 13 height 13
checkbox input "true"
type input "cb32f01e-63d6-4a6d-aa3c-568ee168976f,9b39d39f-e08d-4c2f-88e3-a605805654ce,4a16f…"
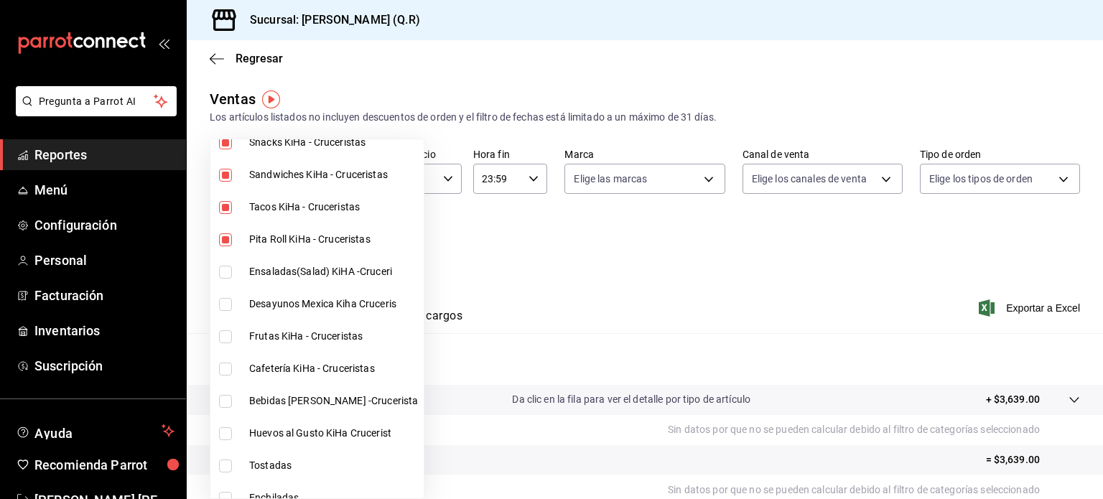
scroll to position [192, 0]
click at [228, 269] on input "checkbox" at bounding box center [225, 272] width 13 height 13
checkbox input "true"
type input "cb32f01e-63d6-4a6d-aa3c-568ee168976f,9b39d39f-e08d-4c2f-88e3-a605805654ce,4a16f…"
click at [228, 304] on input "checkbox" at bounding box center [225, 304] width 13 height 13
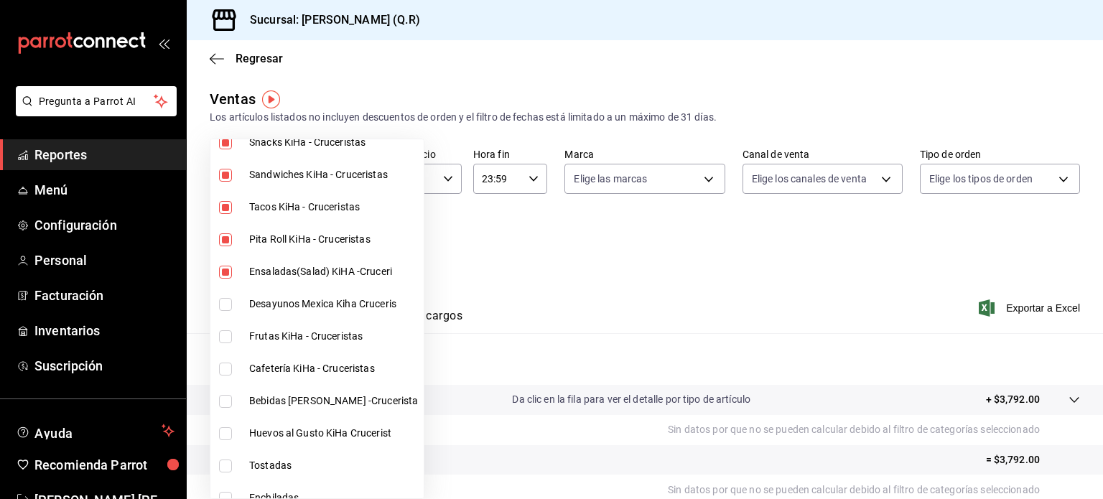
checkbox input "true"
type input "cb32f01e-63d6-4a6d-aa3c-568ee168976f,9b39d39f-e08d-4c2f-88e3-a605805654ce,4a16f…"
click at [225, 338] on input "checkbox" at bounding box center [225, 336] width 13 height 13
checkbox input "true"
type input "cb32f01e-63d6-4a6d-aa3c-568ee168976f,9b39d39f-e08d-4c2f-88e3-a605805654ce,4a16f…"
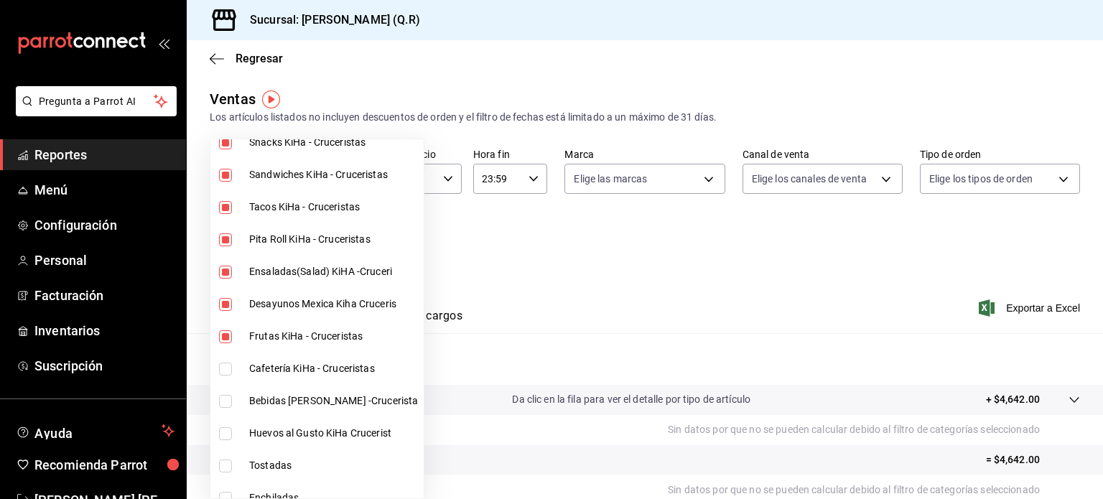
click at [225, 369] on input "checkbox" at bounding box center [225, 368] width 13 height 13
checkbox input "true"
type input "cb32f01e-63d6-4a6d-aa3c-568ee168976f,9b39d39f-e08d-4c2f-88e3-a605805654ce,4a16f…"
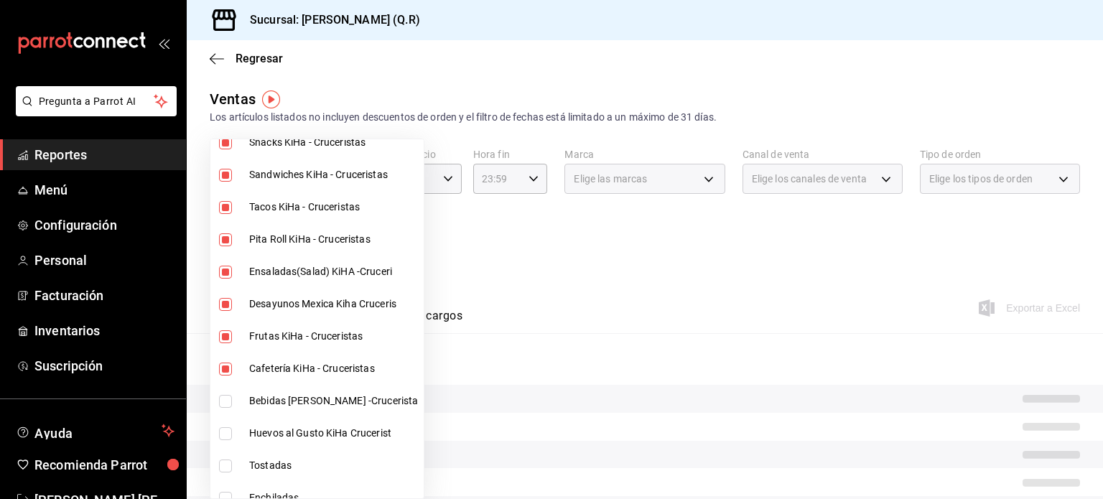
click at [227, 401] on input "checkbox" at bounding box center [225, 401] width 13 height 13
checkbox input "true"
type input "cb32f01e-63d6-4a6d-aa3c-568ee168976f,9b39d39f-e08d-4c2f-88e3-a605805654ce,4a16f…"
click at [229, 429] on input "checkbox" at bounding box center [225, 433] width 13 height 13
checkbox input "true"
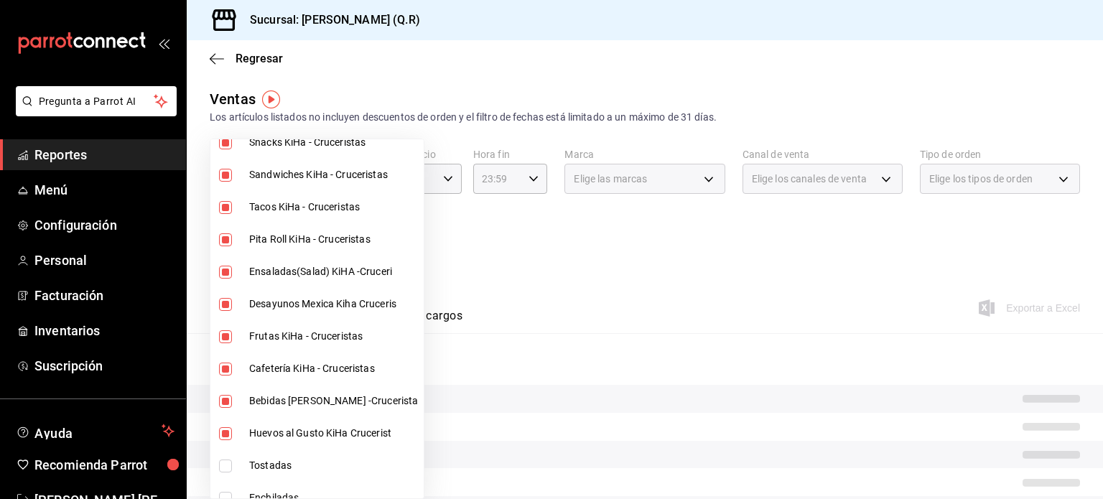
type input "cb32f01e-63d6-4a6d-aa3c-568ee168976f,9b39d39f-e08d-4c2f-88e3-a605805654ce,4a16f…"
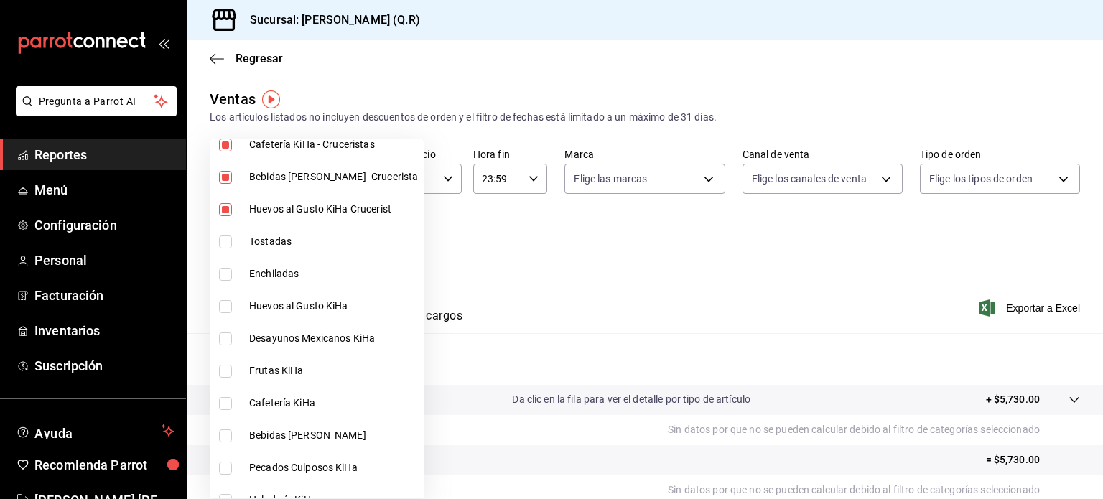
scroll to position [418, 0]
click at [227, 301] on input "checkbox" at bounding box center [225, 305] width 13 height 13
checkbox input "true"
type input "cb32f01e-63d6-4a6d-aa3c-568ee168976f,9b39d39f-e08d-4c2f-88e3-a605805654ce,4a16f…"
click at [227, 334] on input "checkbox" at bounding box center [225, 337] width 13 height 13
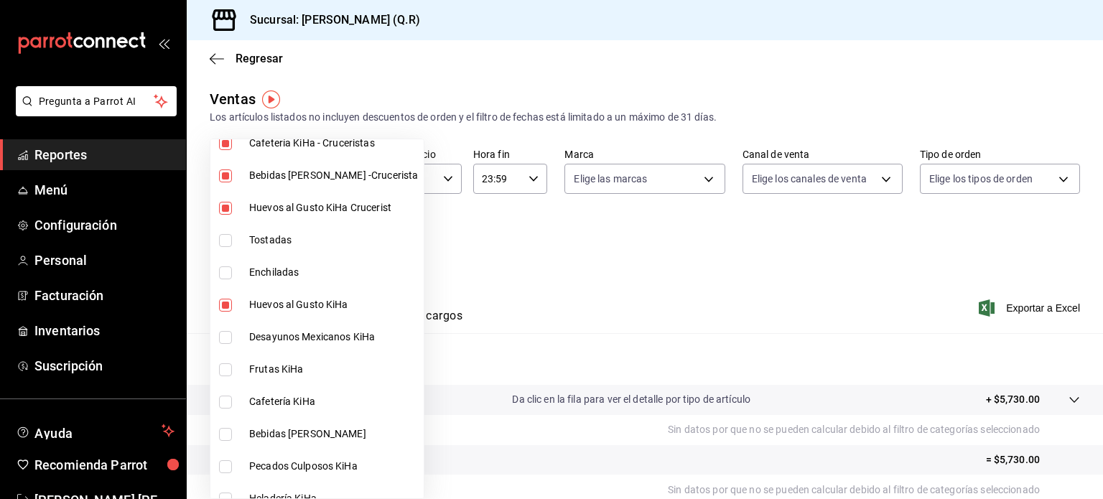
checkbox input "true"
type input "cb32f01e-63d6-4a6d-aa3c-568ee168976f,9b39d39f-e08d-4c2f-88e3-a605805654ce,4a16f…"
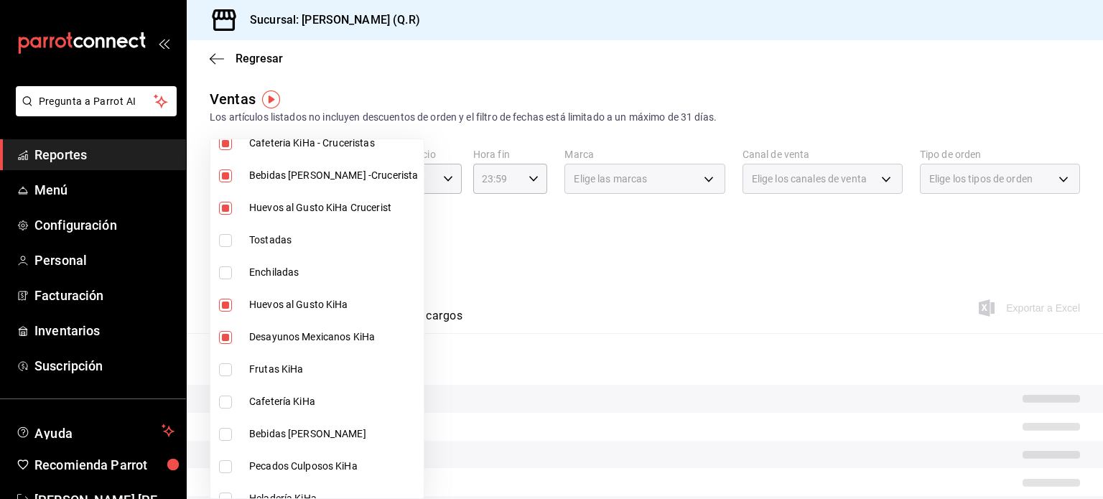
click at [225, 367] on input "checkbox" at bounding box center [225, 369] width 13 height 13
checkbox input "true"
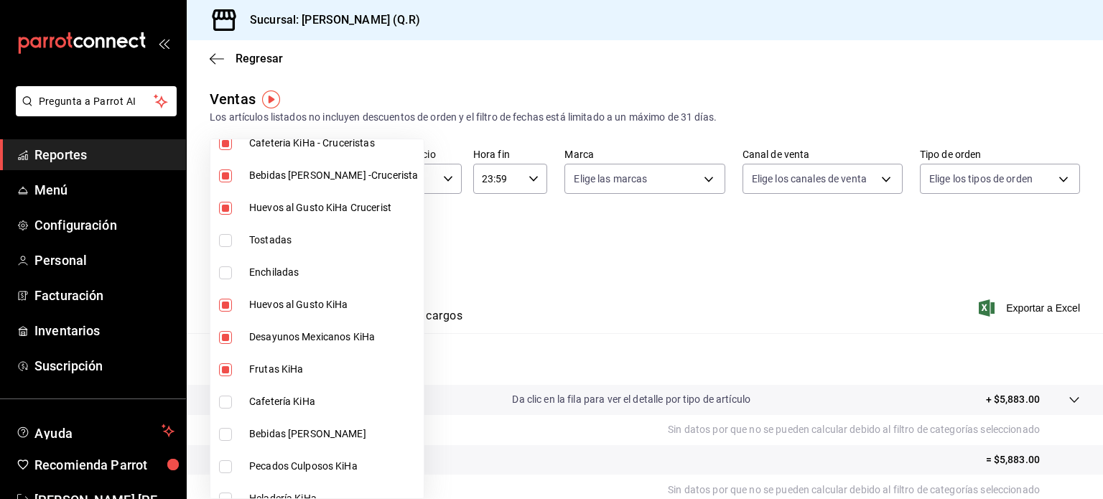
click at [228, 410] on li "Cafetería KiHa" at bounding box center [316, 401] width 213 height 32
type input "cb32f01e-63d6-4a6d-aa3c-568ee168976f,9b39d39f-e08d-4c2f-88e3-a605805654ce,4a16f…"
checkbox input "true"
click at [230, 436] on input "checkbox" at bounding box center [225, 434] width 13 height 13
checkbox input "true"
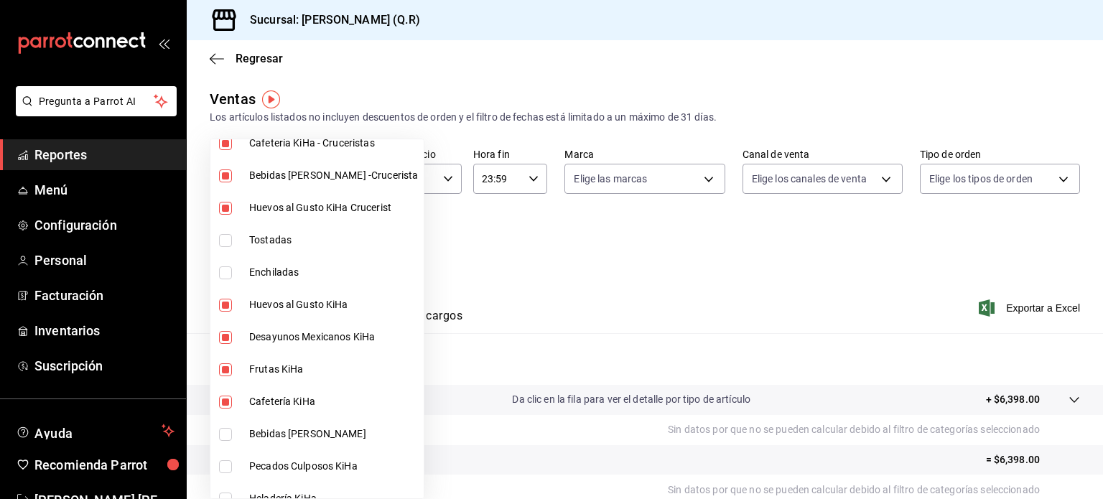
type input "cb32f01e-63d6-4a6d-aa3c-568ee168976f,9b39d39f-e08d-4c2f-88e3-a605805654ce,4a16f…"
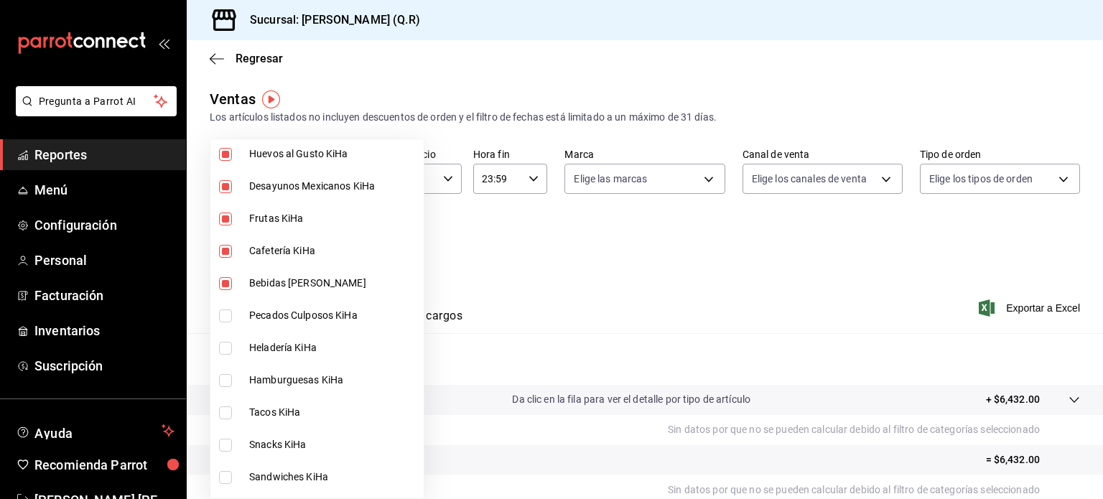
scroll to position [596, 0]
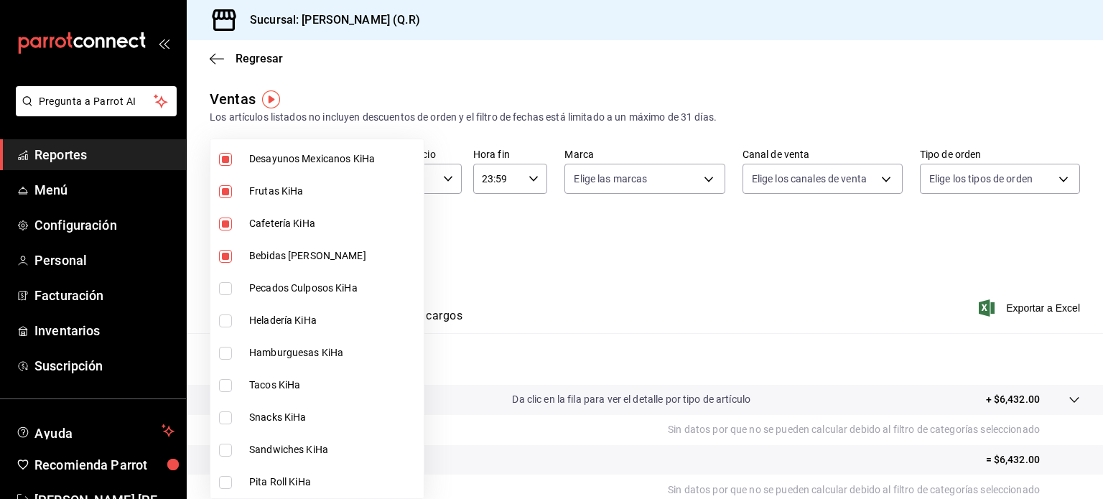
click at [229, 289] on input "checkbox" at bounding box center [225, 288] width 13 height 13
checkbox input "true"
type input "cb32f01e-63d6-4a6d-aa3c-568ee168976f,9b39d39f-e08d-4c2f-88e3-a605805654ce,4a16f…"
click at [230, 322] on input "checkbox" at bounding box center [225, 320] width 13 height 13
checkbox input "true"
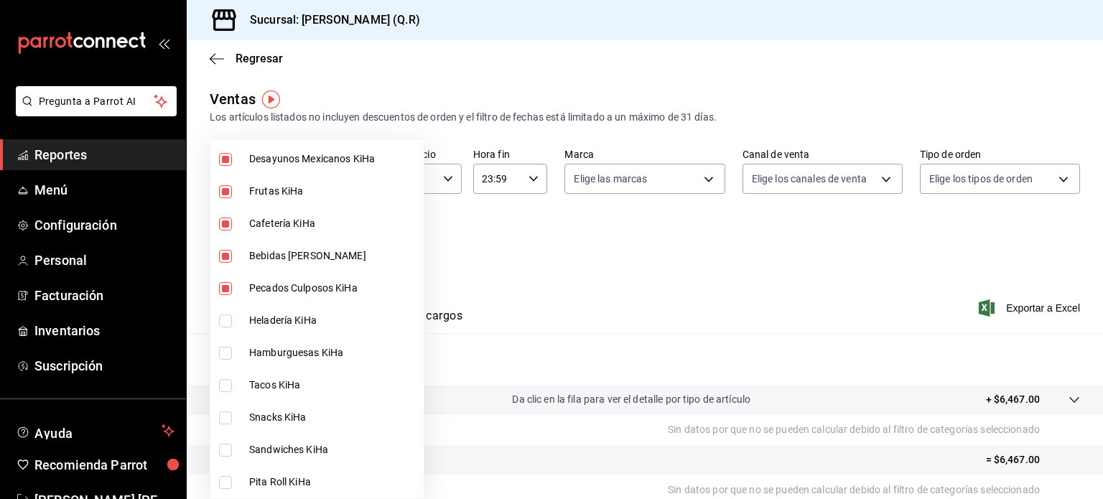
type input "cb32f01e-63d6-4a6d-aa3c-568ee168976f,9b39d39f-e08d-4c2f-88e3-a605805654ce,4a16f…"
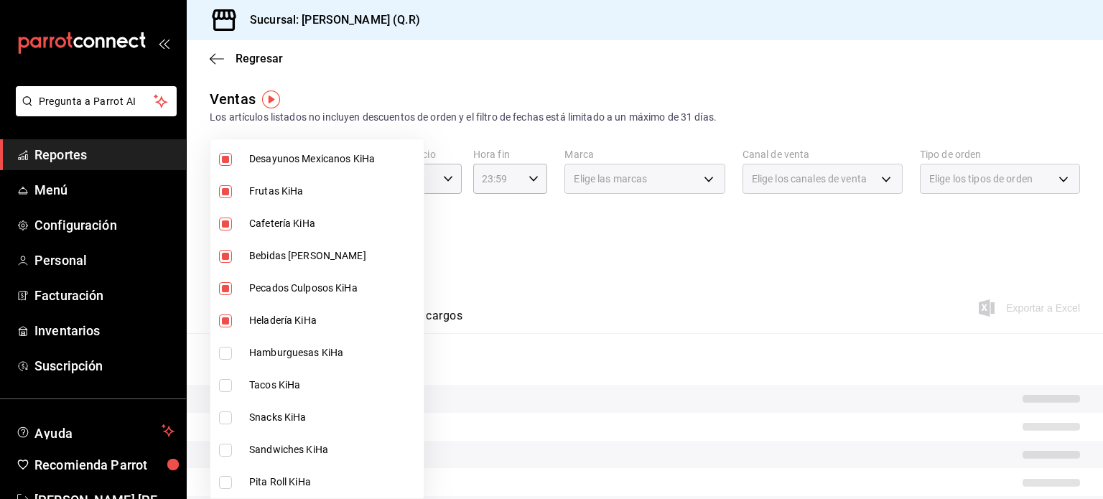
click at [228, 350] on input "checkbox" at bounding box center [225, 353] width 13 height 13
checkbox input "true"
type input "cb32f01e-63d6-4a6d-aa3c-568ee168976f,9b39d39f-e08d-4c2f-88e3-a605805654ce,4a16f…"
click at [230, 381] on input "checkbox" at bounding box center [225, 385] width 13 height 13
checkbox input "true"
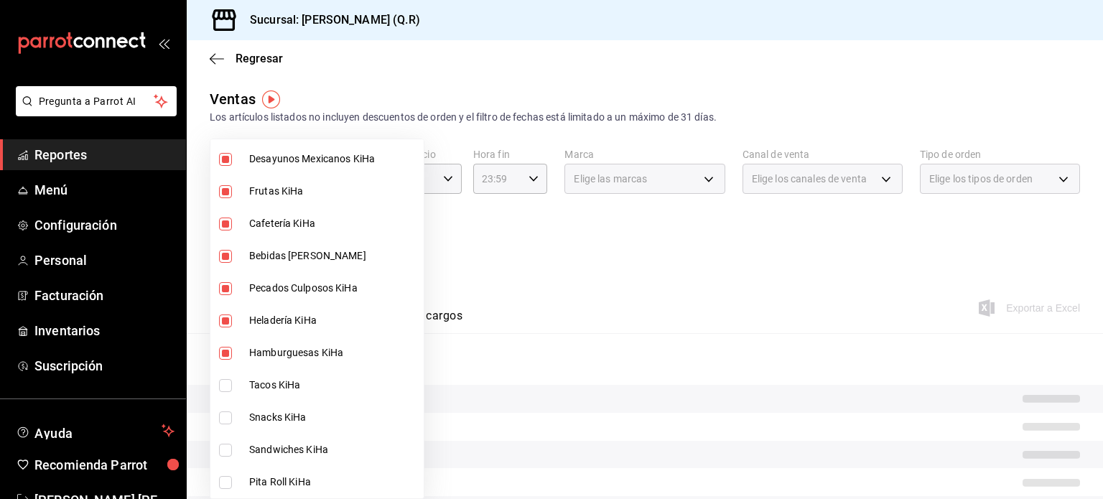
type input "cb32f01e-63d6-4a6d-aa3c-568ee168976f,9b39d39f-e08d-4c2f-88e3-a605805654ce,4a16f…"
click at [237, 418] on label at bounding box center [228, 417] width 19 height 13
click at [232, 418] on input "checkbox" at bounding box center [225, 417] width 13 height 13
checkbox input "false"
click at [243, 457] on li "Sandwiches KiHa" at bounding box center [316, 450] width 213 height 32
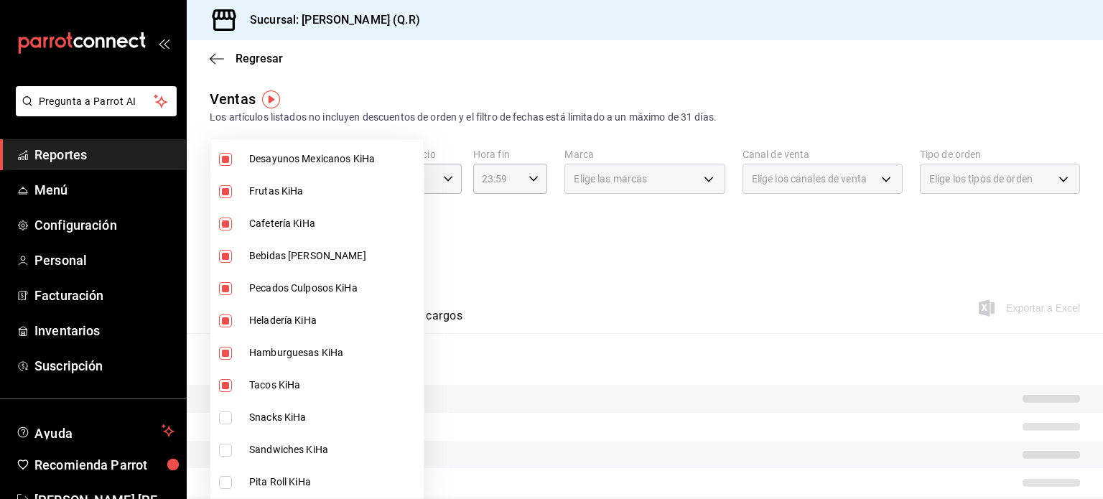
type input "cb32f01e-63d6-4a6d-aa3c-568ee168976f,9b39d39f-e08d-4c2f-88e3-a605805654ce,4a16f…"
checkbox input "true"
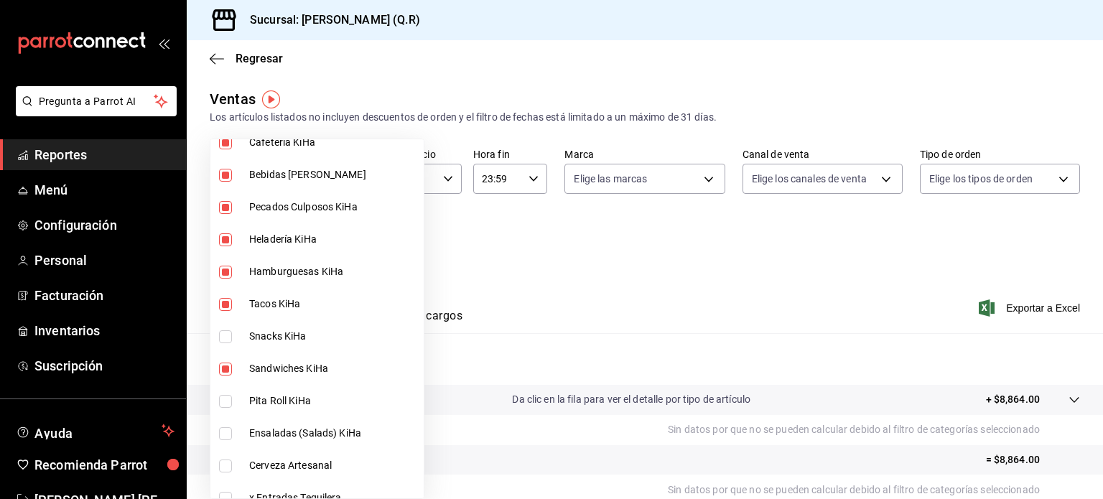
scroll to position [697, 0]
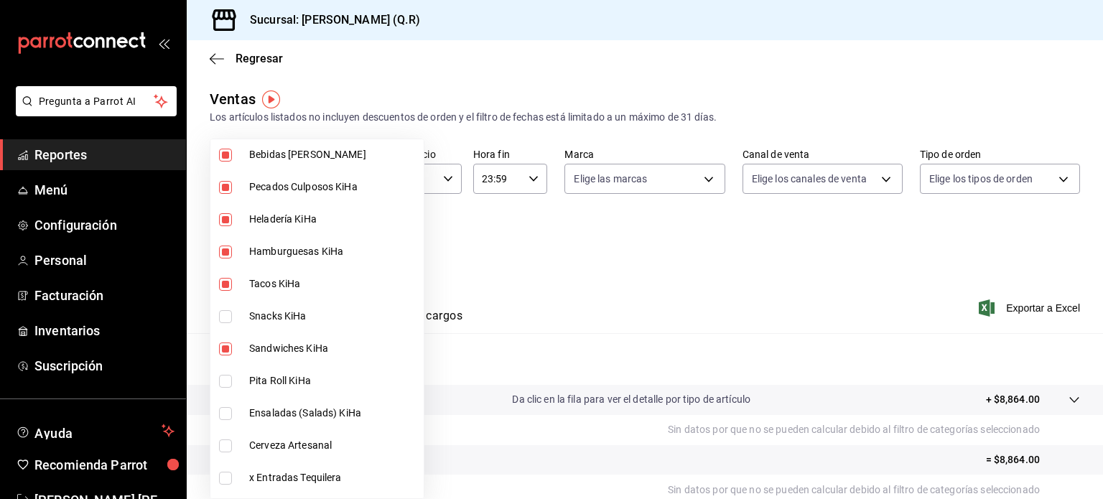
click at [228, 318] on input "checkbox" at bounding box center [225, 316] width 13 height 13
checkbox input "true"
type input "cb32f01e-63d6-4a6d-aa3c-568ee168976f,9b39d39f-e08d-4c2f-88e3-a605805654ce,4a16f…"
click at [237, 381] on label at bounding box center [228, 381] width 19 height 13
click at [232, 381] on input "checkbox" at bounding box center [225, 381] width 13 height 13
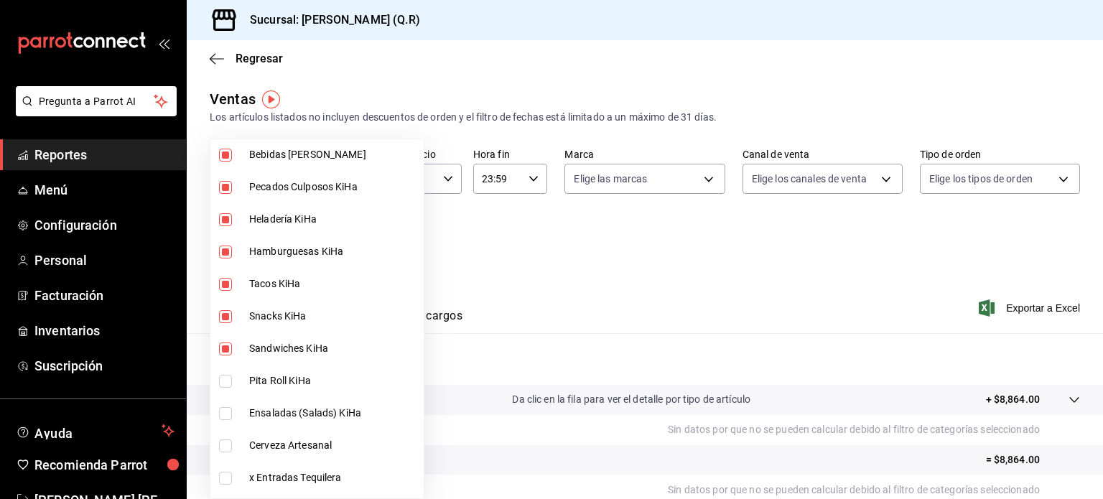
checkbox input "false"
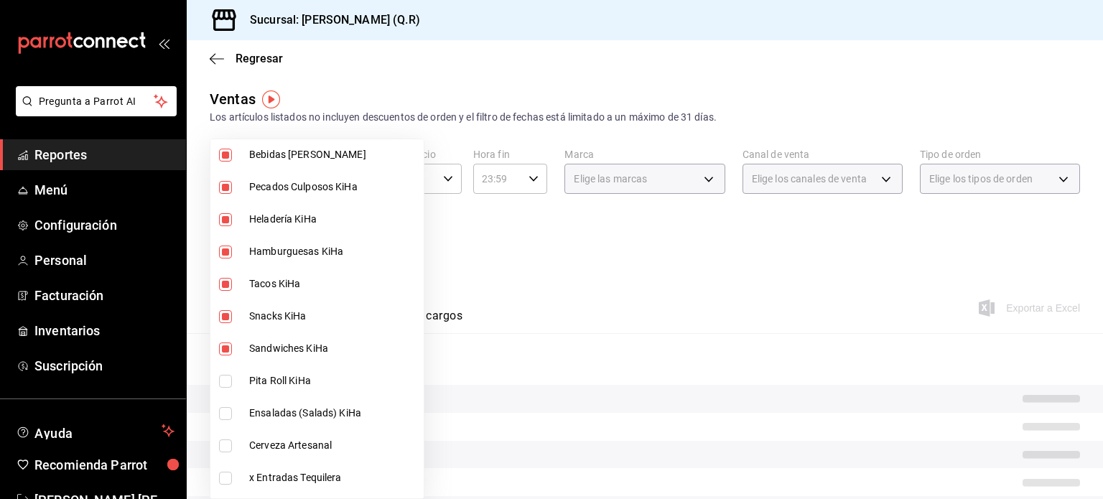
click at [240, 407] on li "Ensaladas (Salads) KiHa" at bounding box center [316, 413] width 213 height 32
type input "cb32f01e-63d6-4a6d-aa3c-568ee168976f,9b39d39f-e08d-4c2f-88e3-a605805654ce,4a16f…"
checkbox input "true"
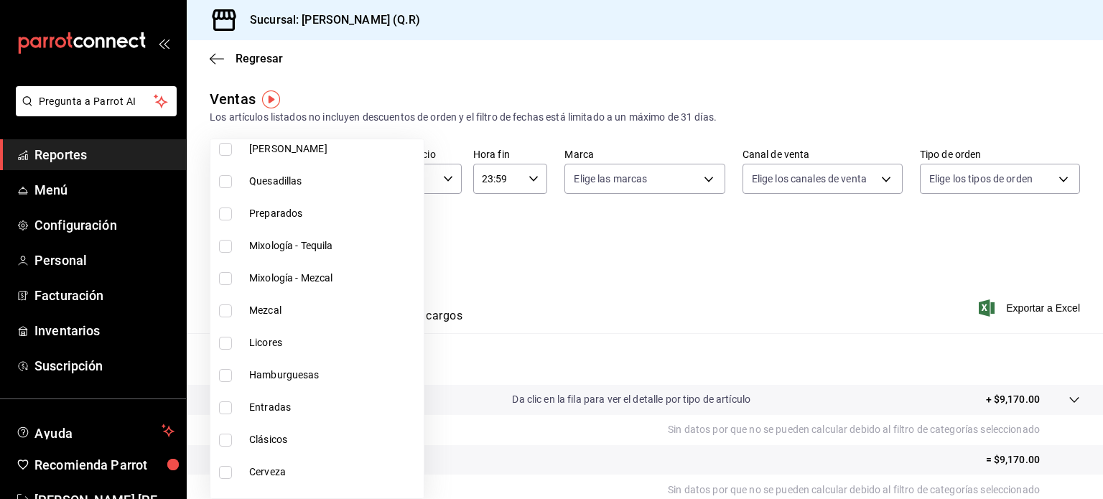
scroll to position [1629, 0]
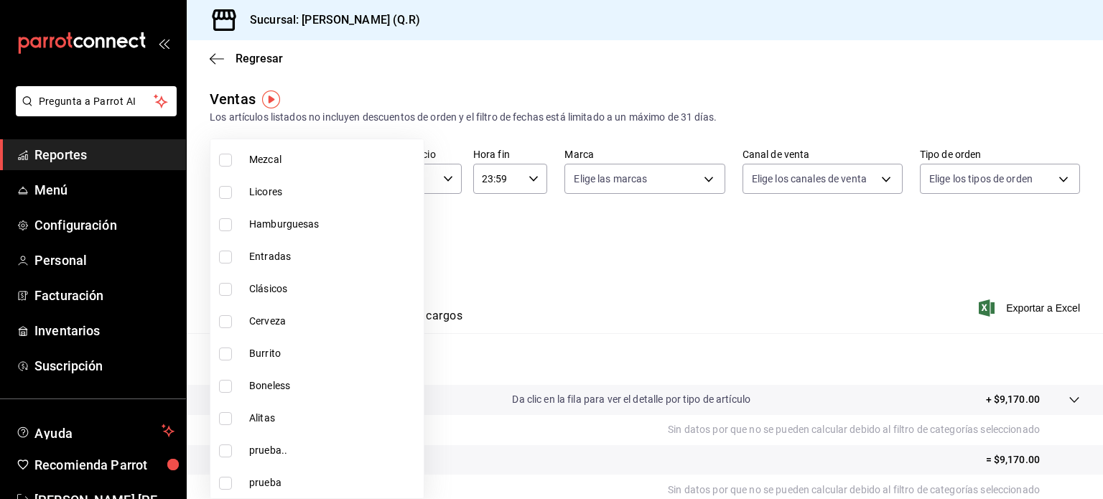
click at [610, 308] on div at bounding box center [551, 249] width 1103 height 499
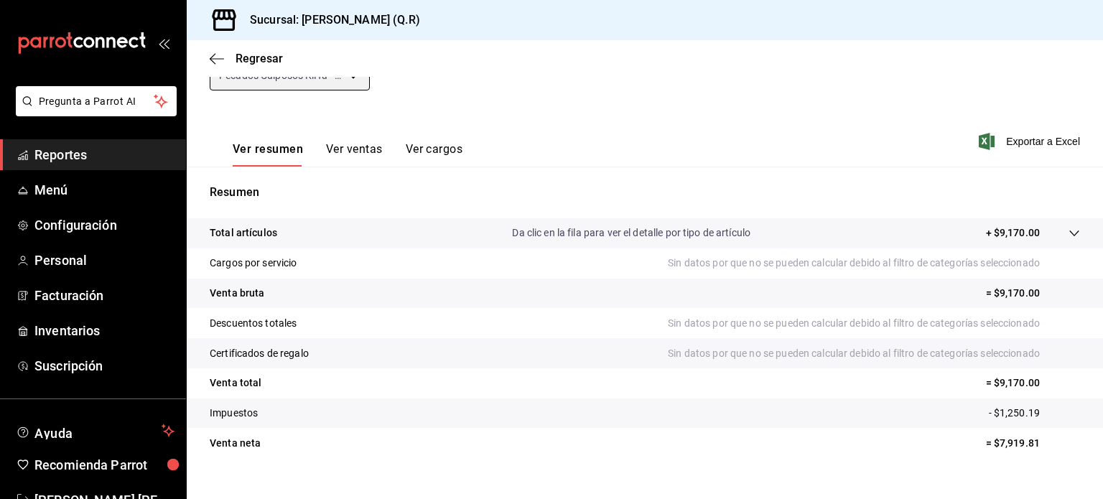
scroll to position [189, 0]
